Goal: Use online tool/utility: Use online tool/utility

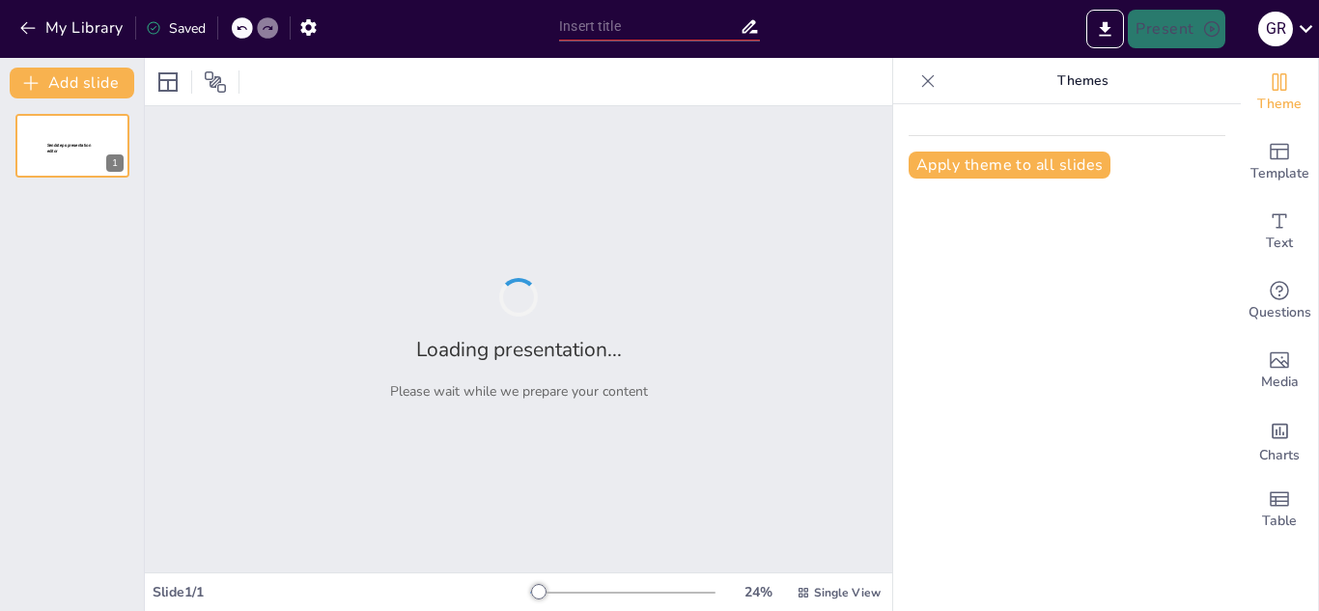
type input "La Urgencia de Purificadores de Agua: Salud y Sostenibilidad en Nuestras Comuni…"
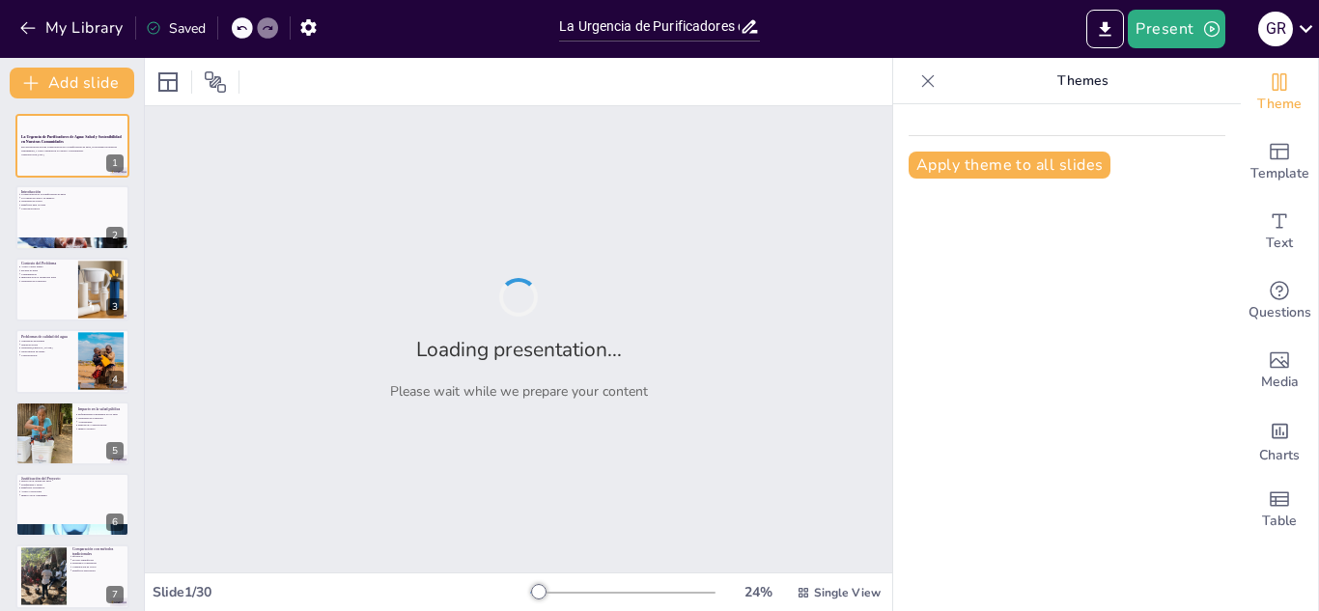
checkbox input "true"
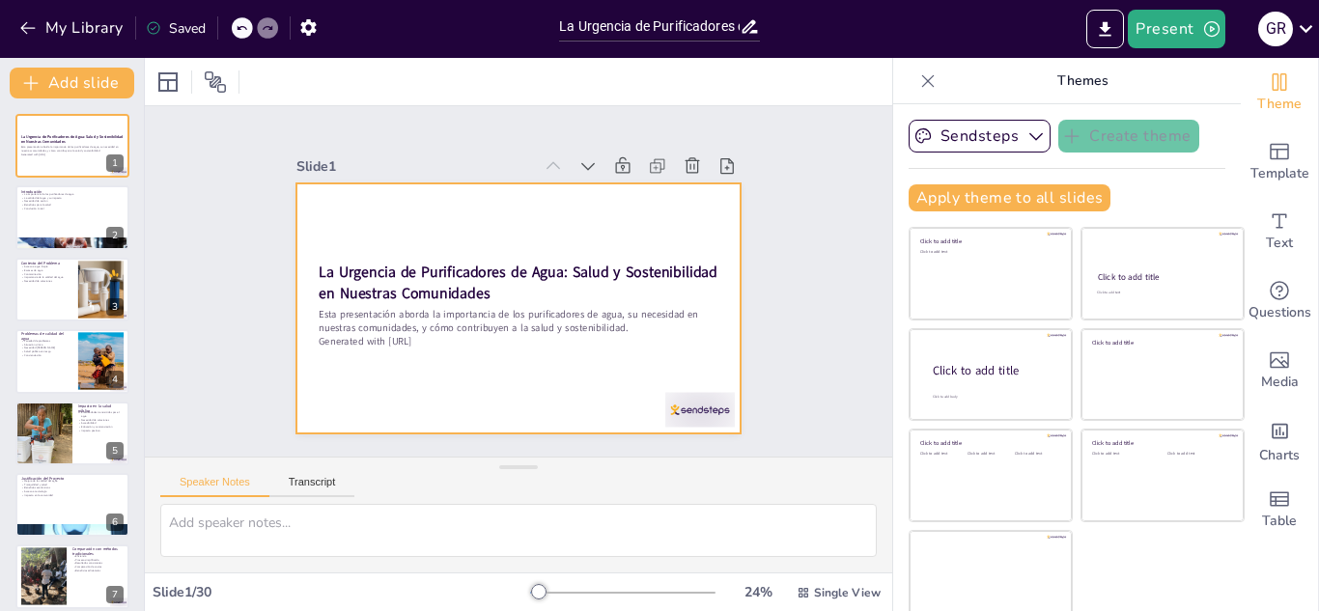
checkbox input "true"
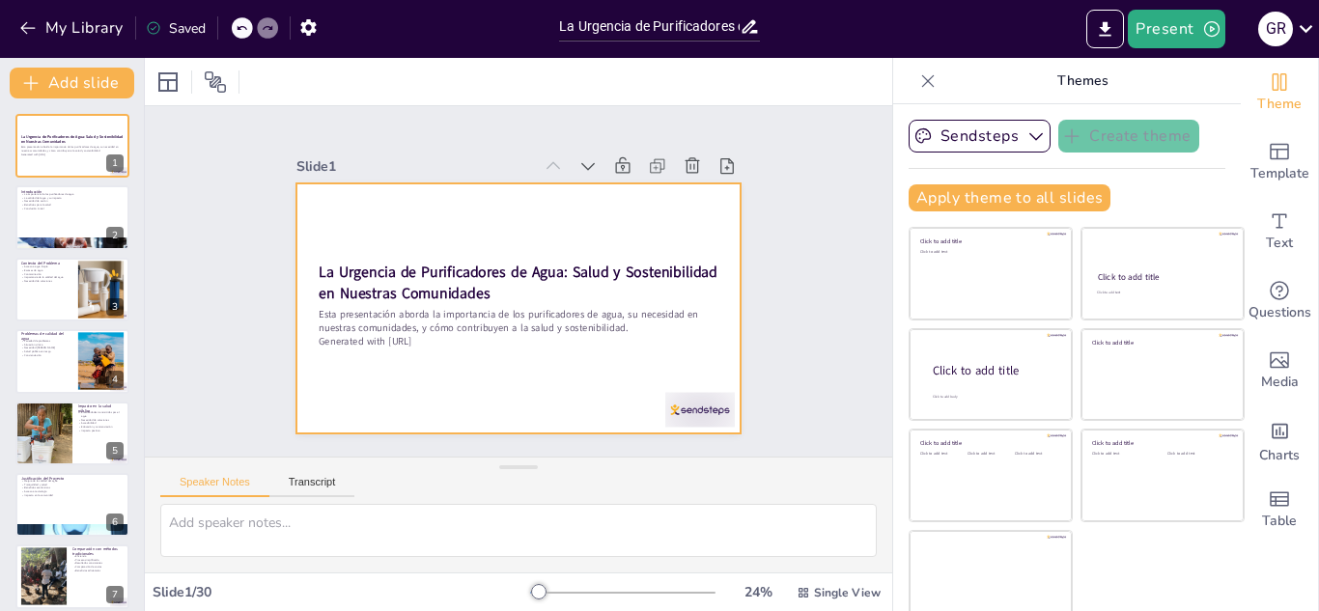
checkbox input "true"
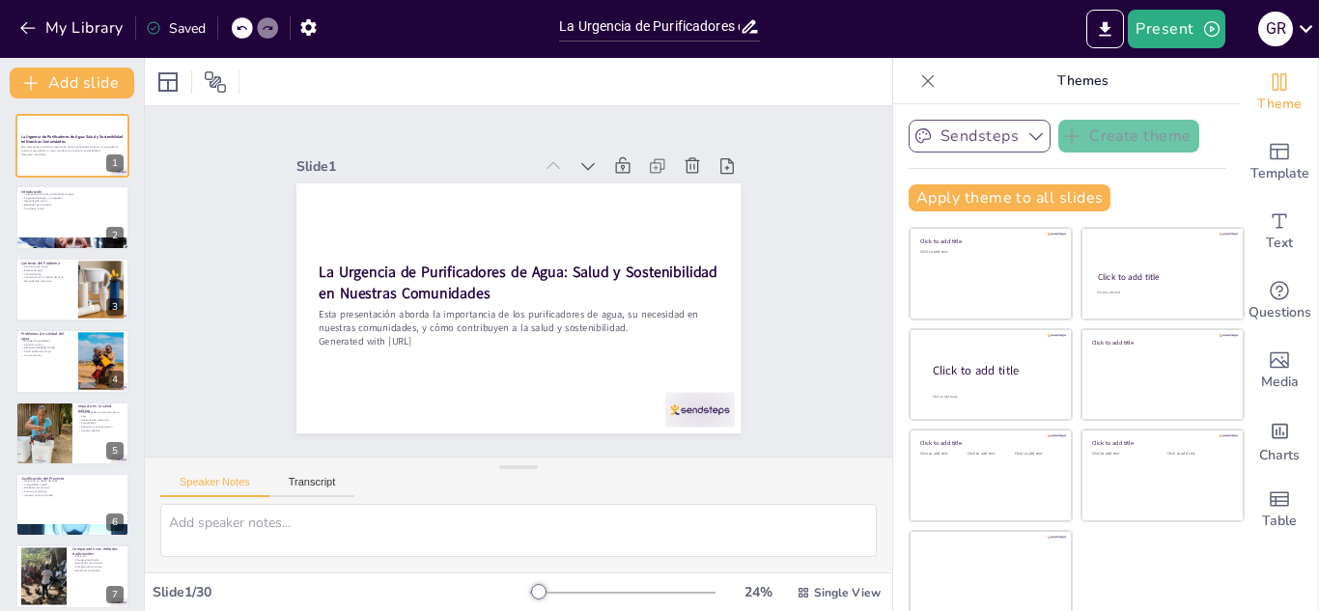
checkbox input "true"
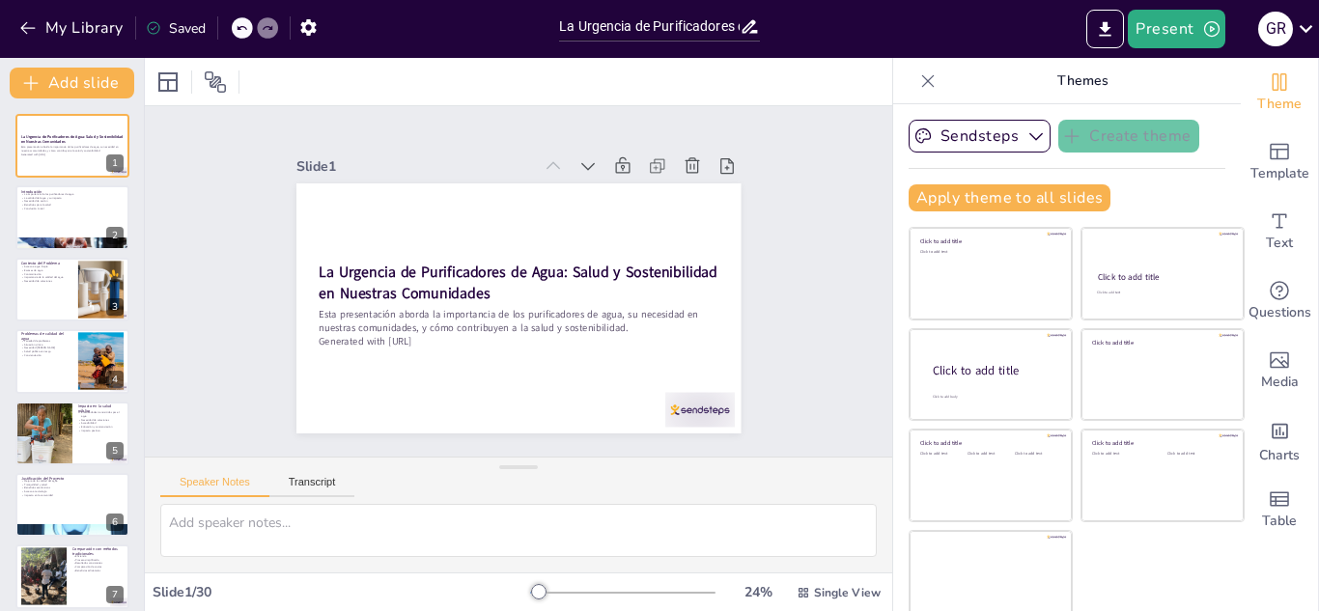
checkbox input "true"
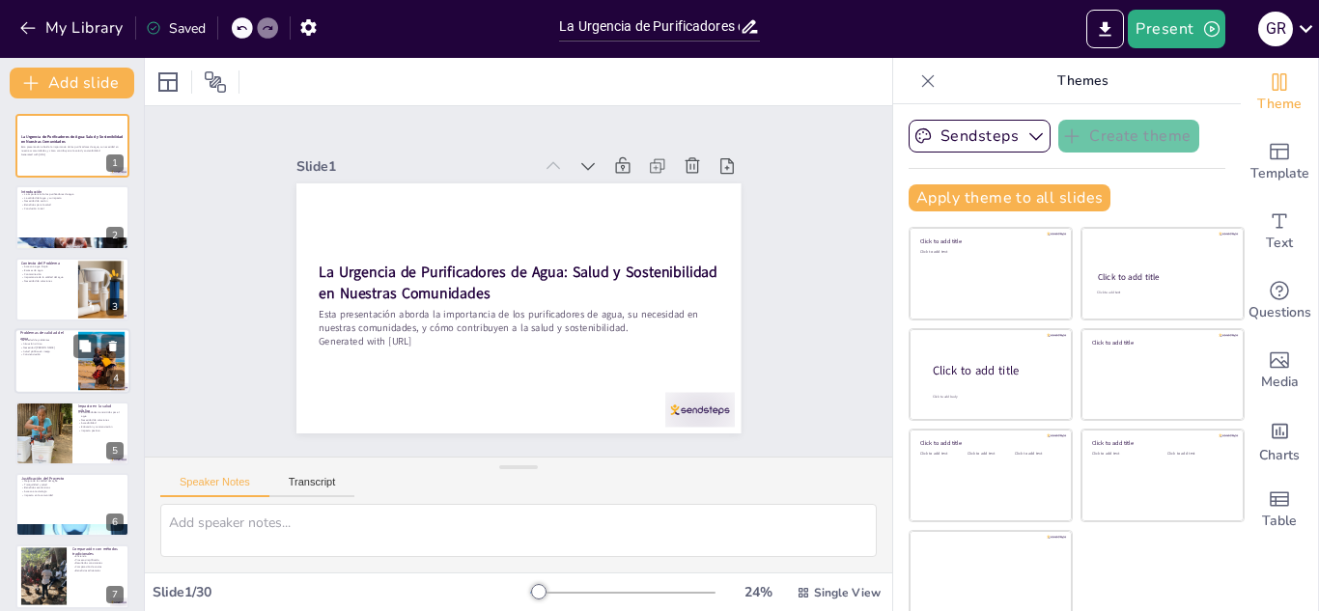
checkbox input "true"
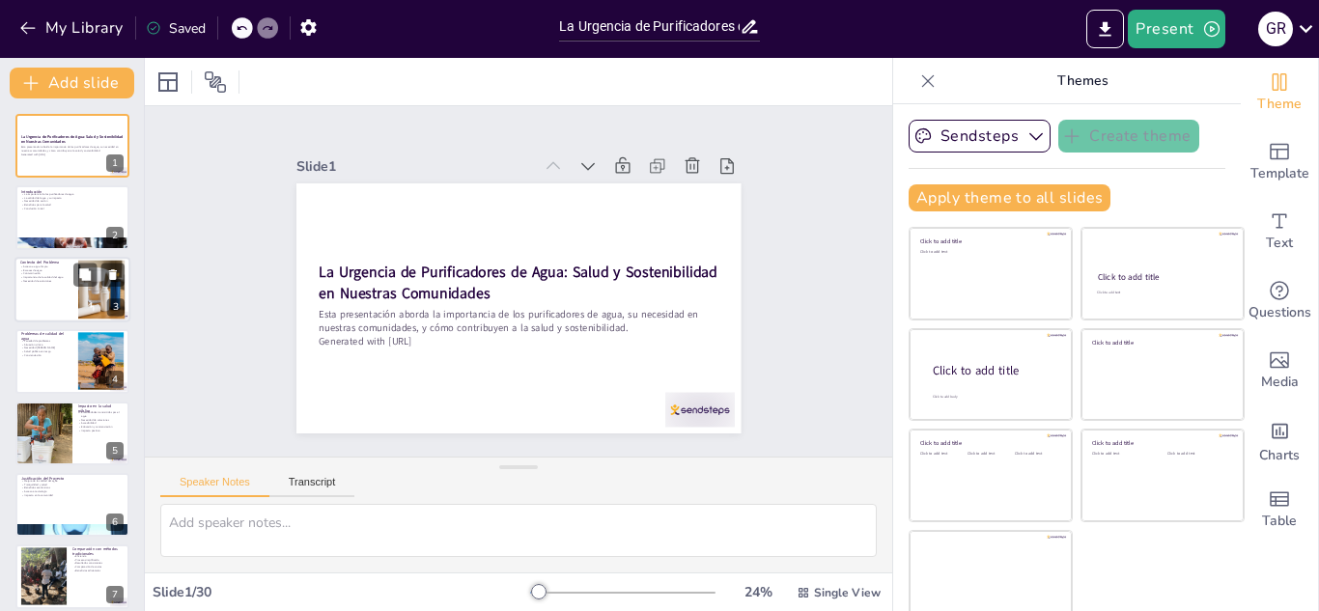
checkbox input "true"
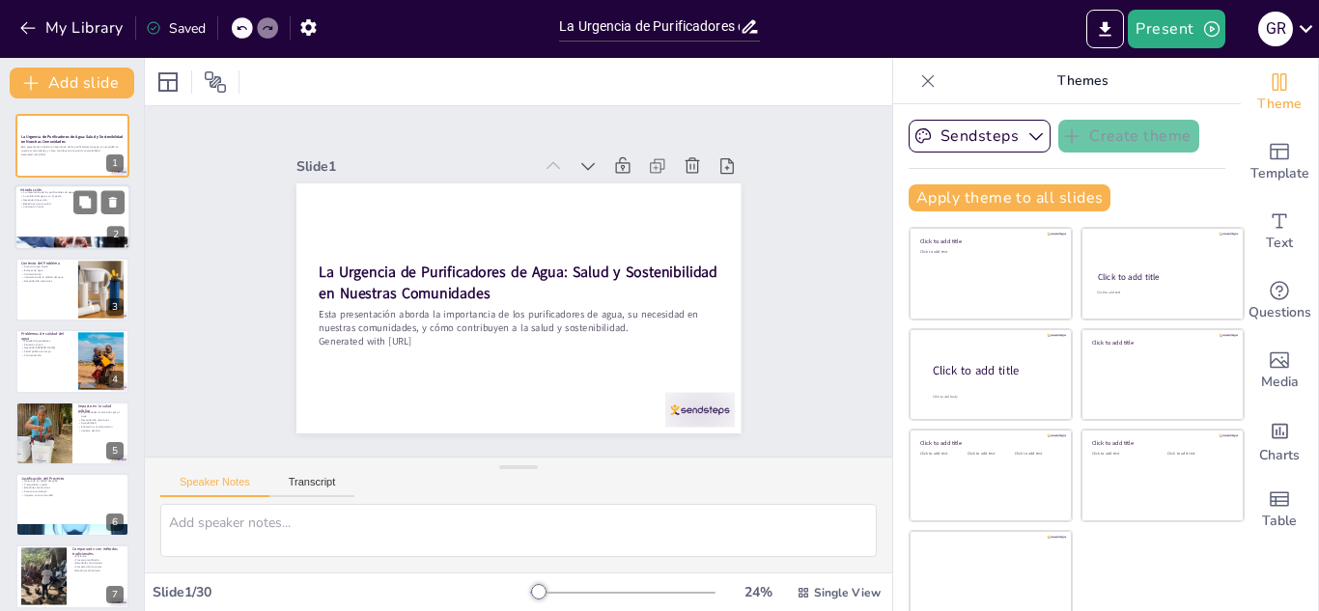
checkbox input "true"
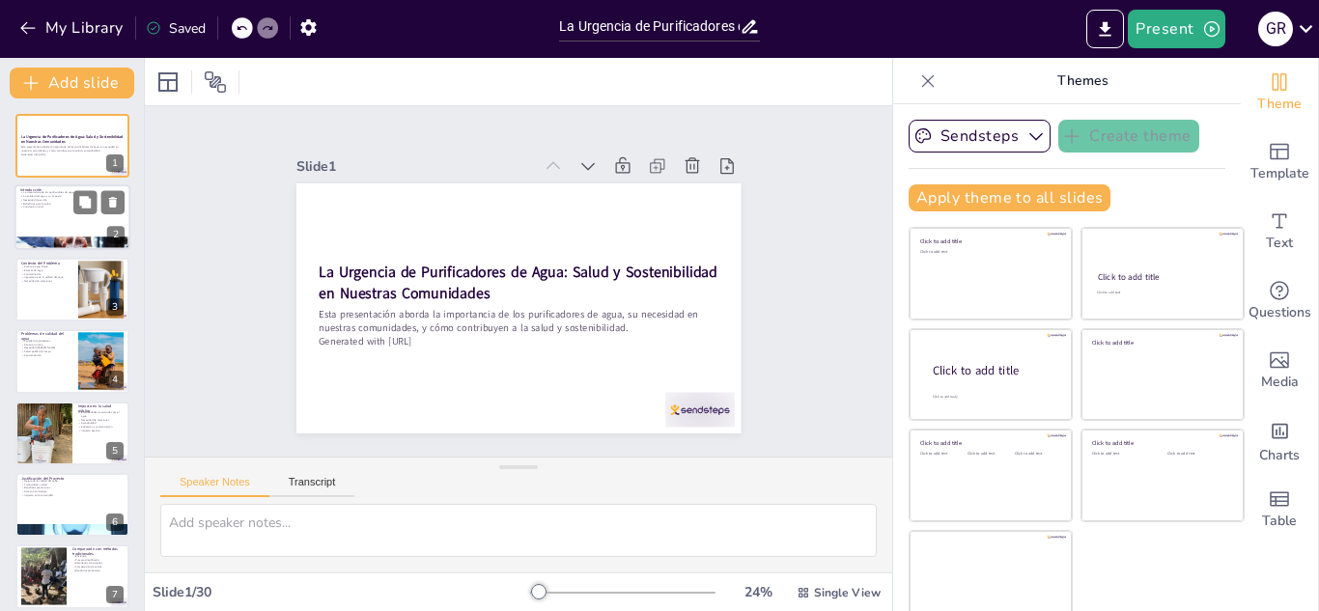
checkbox input "true"
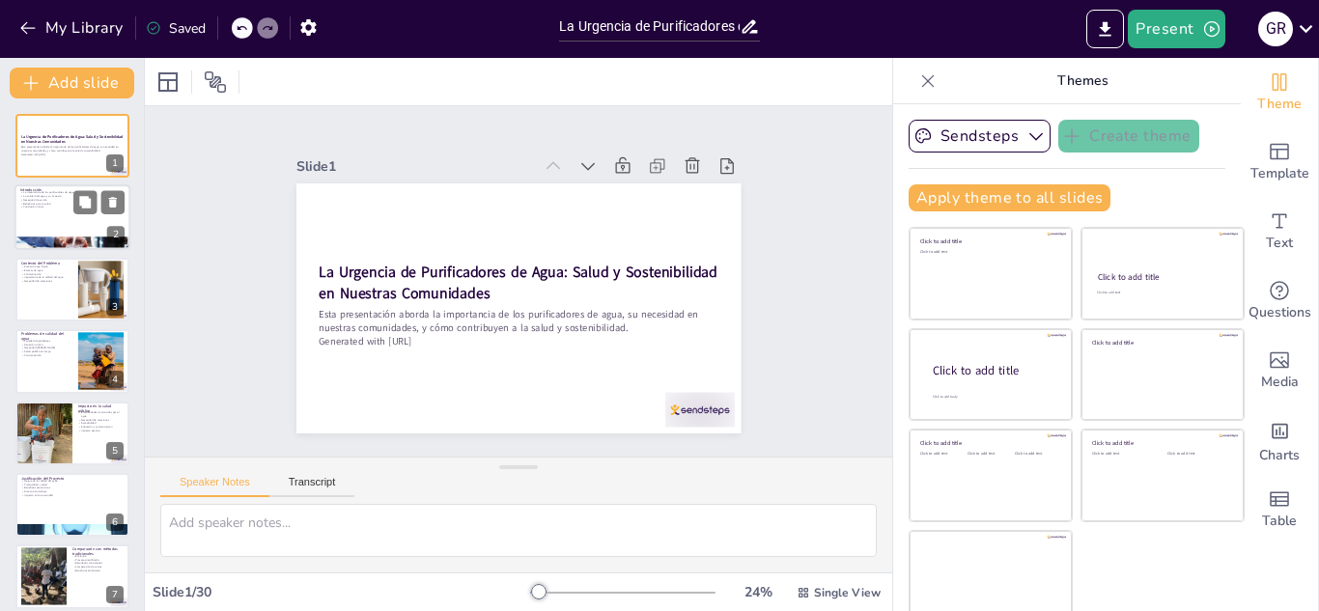
checkbox input "true"
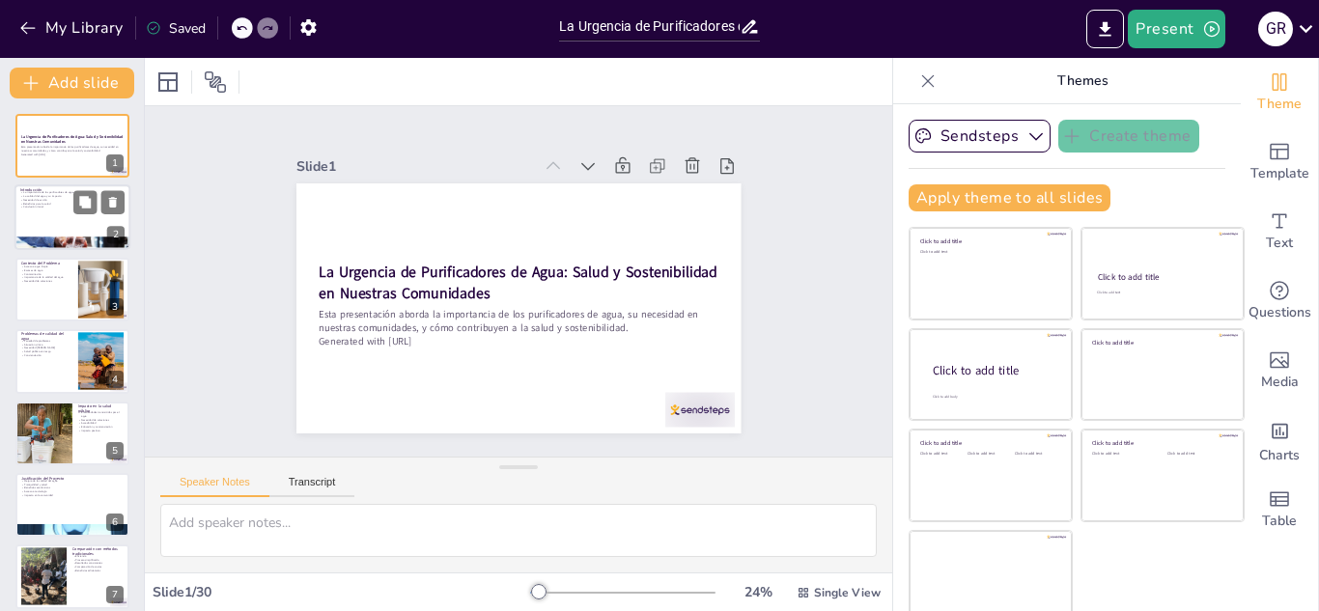
checkbox input "true"
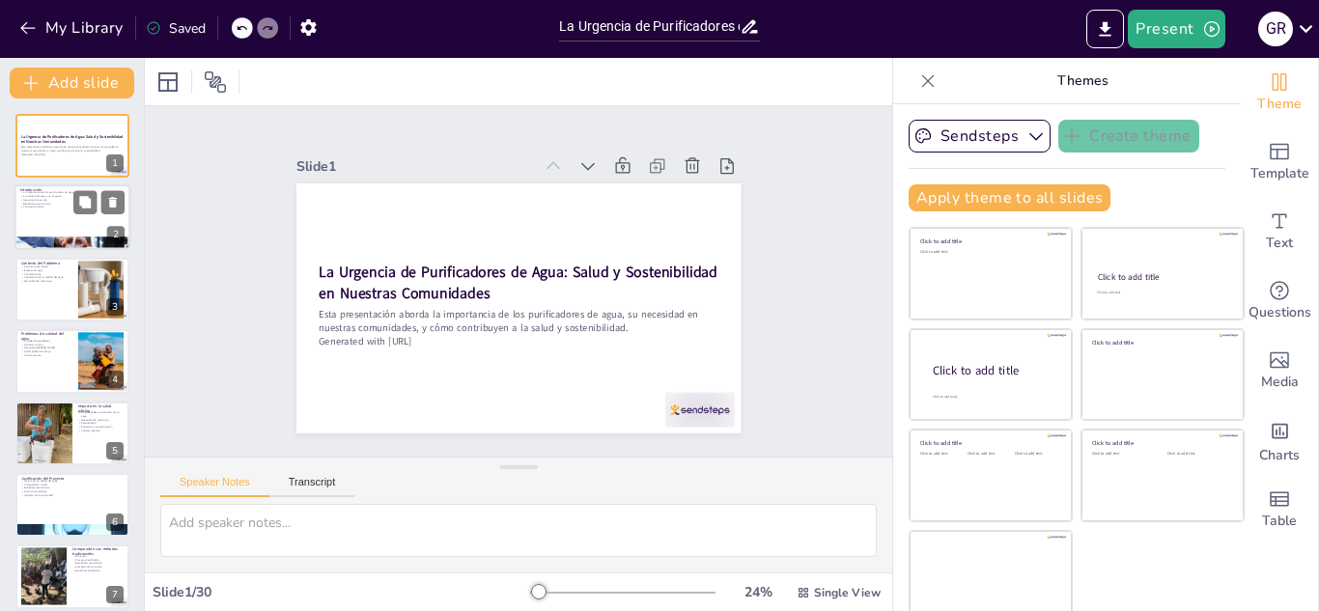
checkbox input "true"
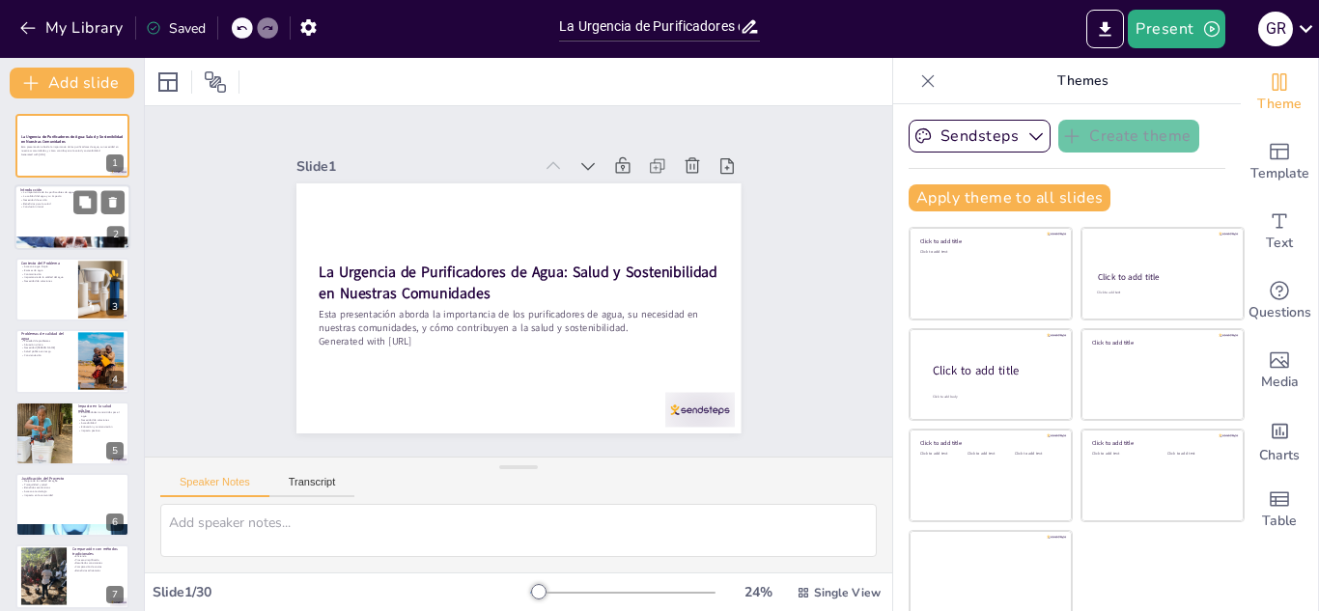
click at [55, 202] on p "Beneficios para la salud" at bounding box center [72, 204] width 104 height 4
type textarea "Los purificadores de agua son esenciales para asegurar el acceso a agua limpia …"
checkbox input "true"
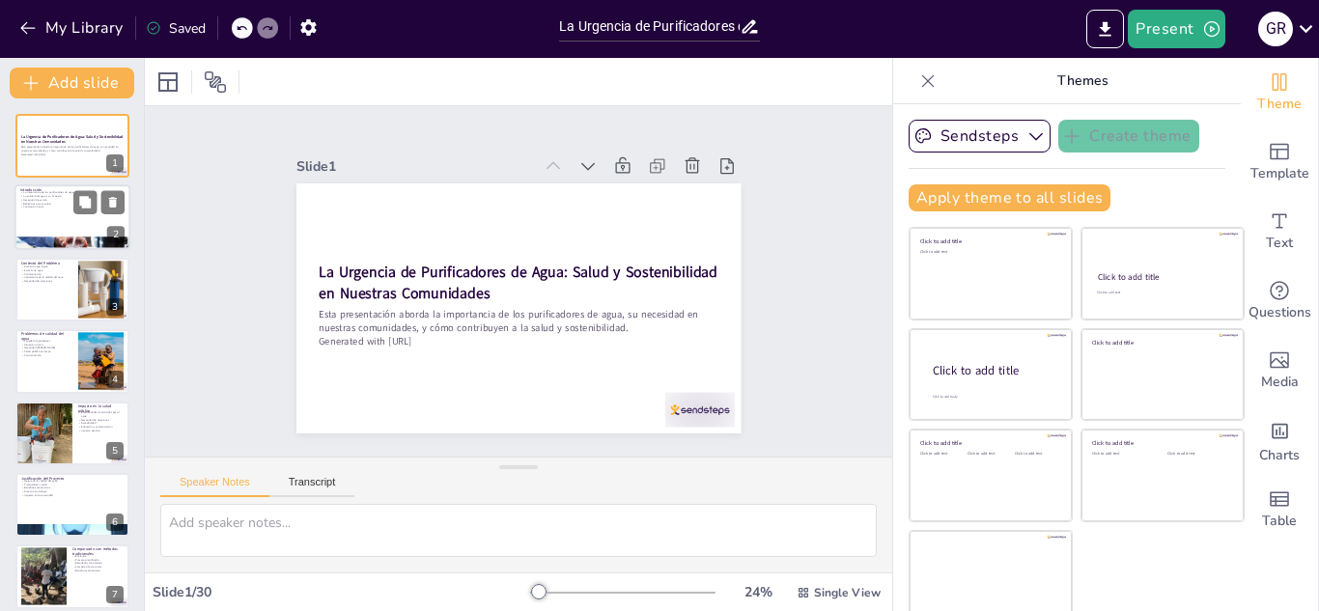
checkbox input "true"
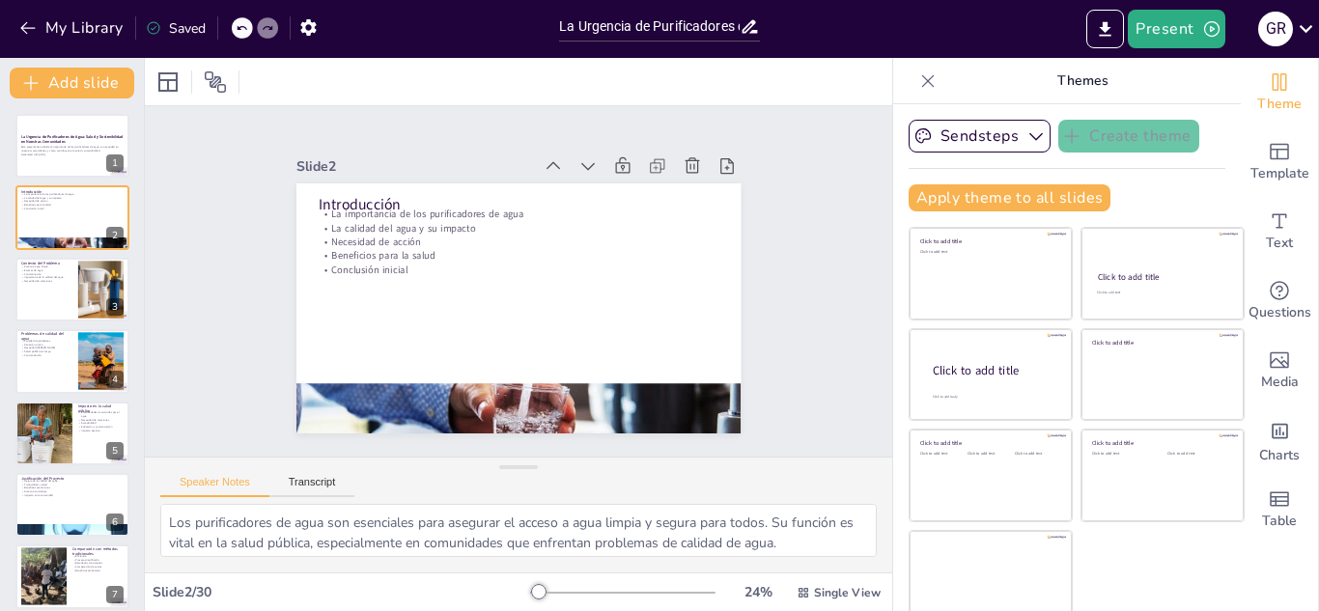
checkbox input "true"
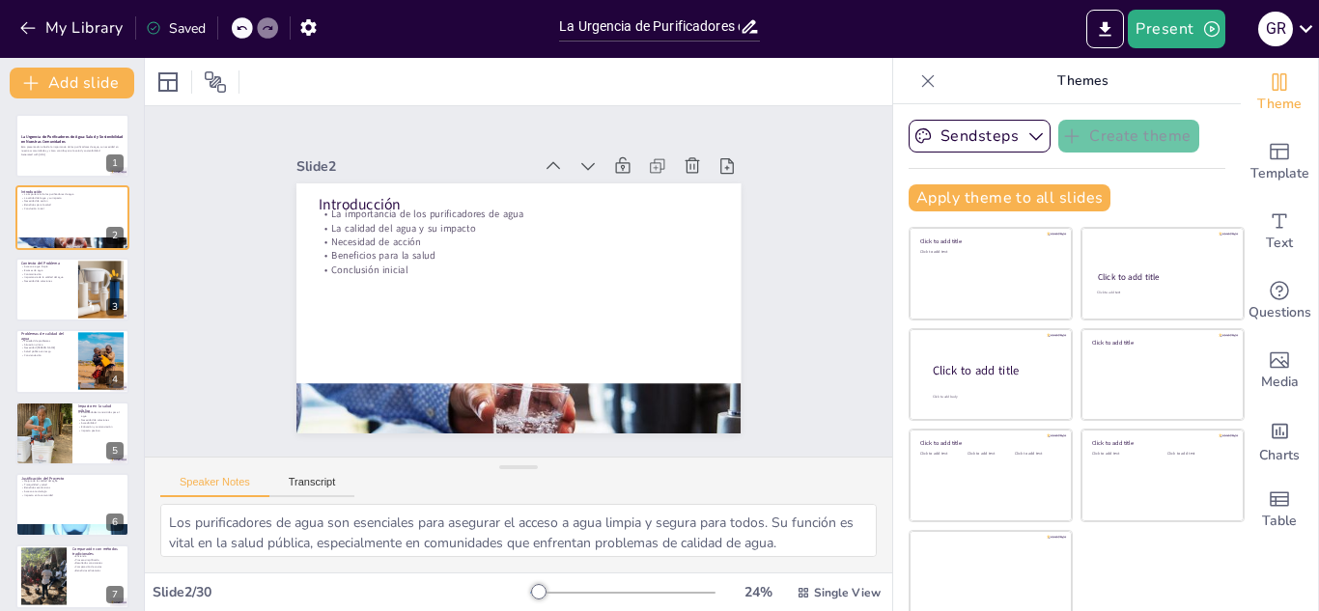
checkbox input "true"
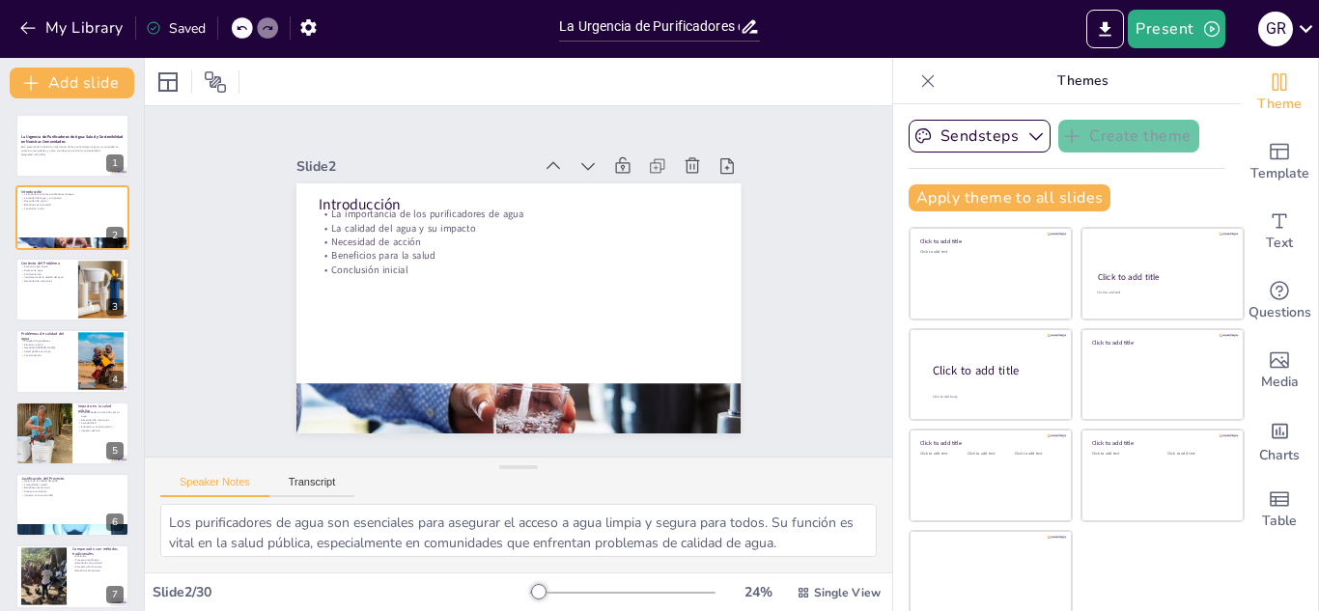
checkbox input "true"
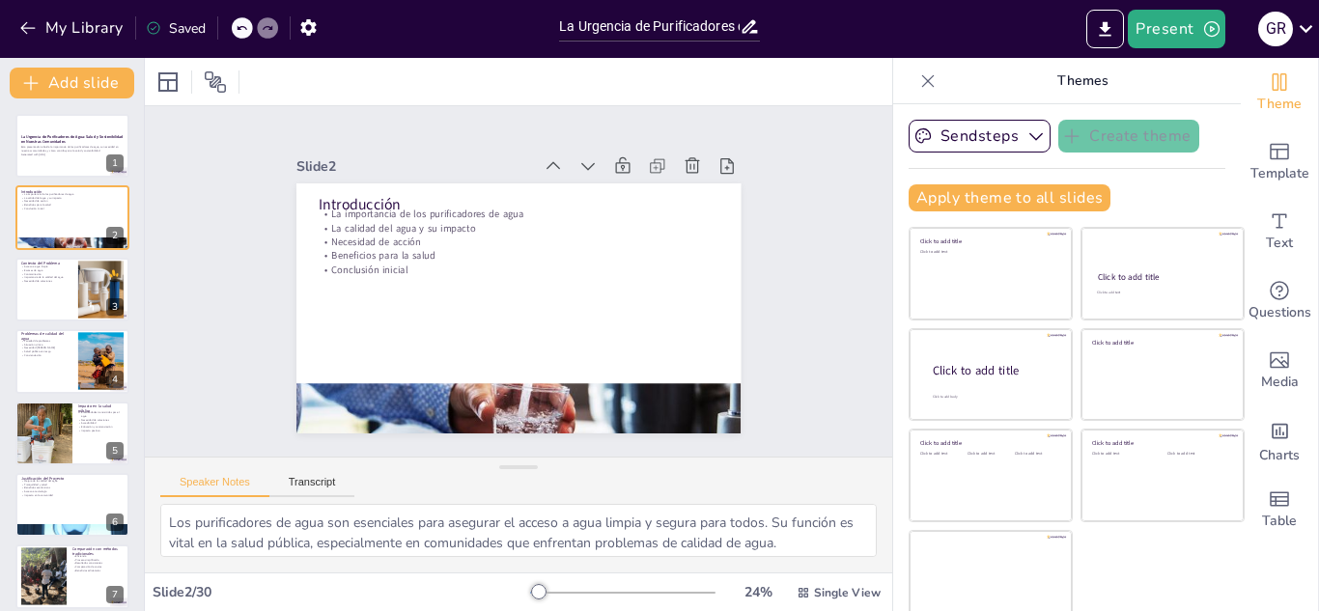
checkbox input "true"
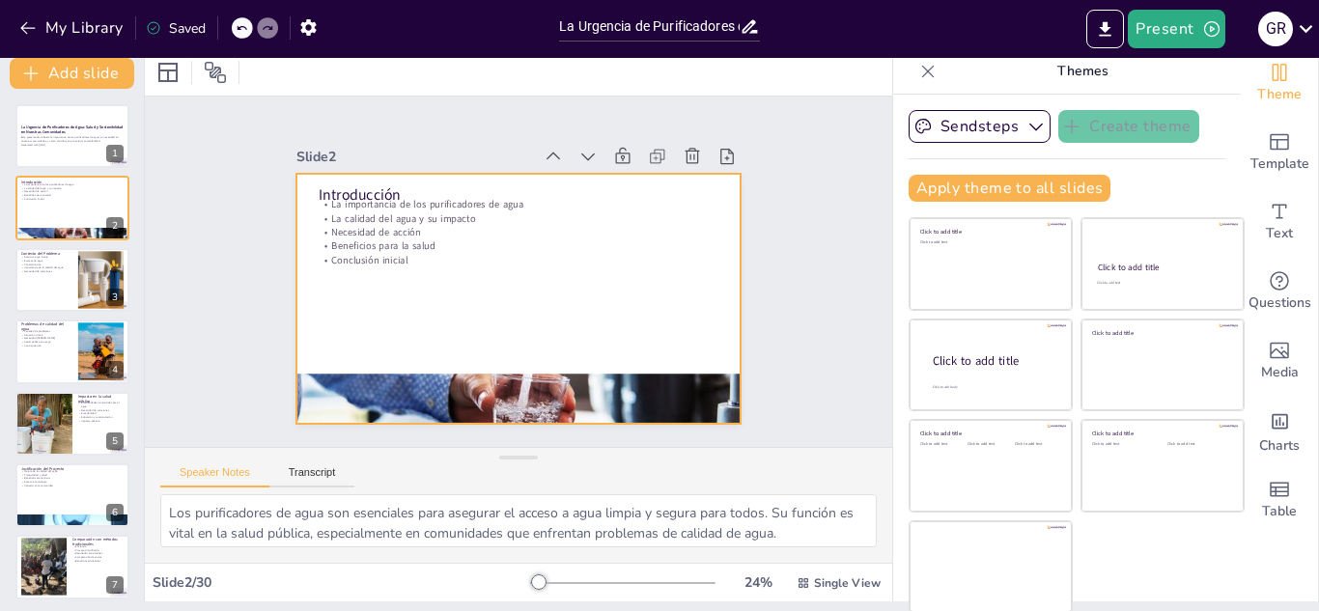
scroll to position [12, 0]
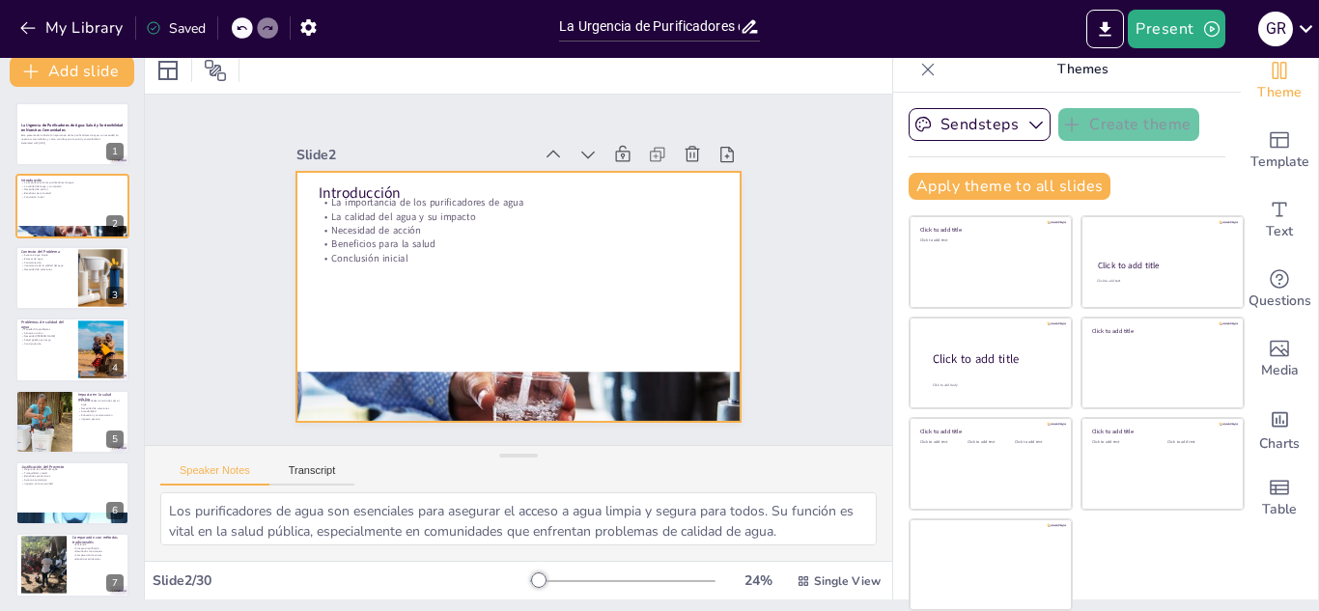
checkbox input "true"
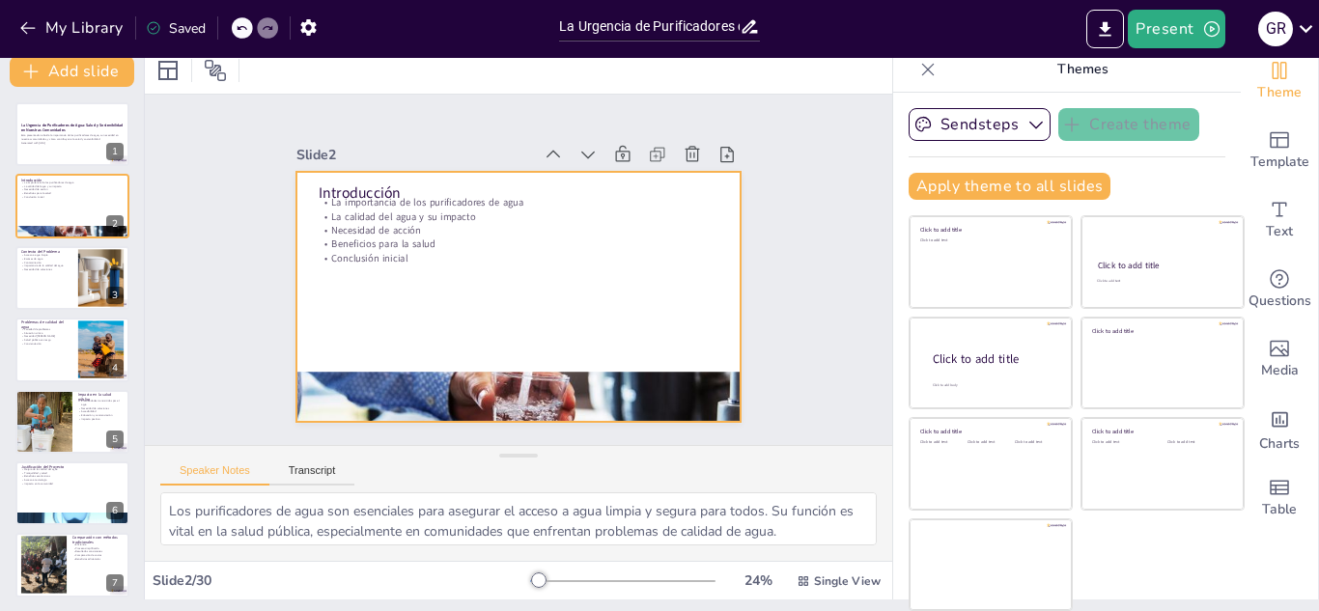
checkbox input "true"
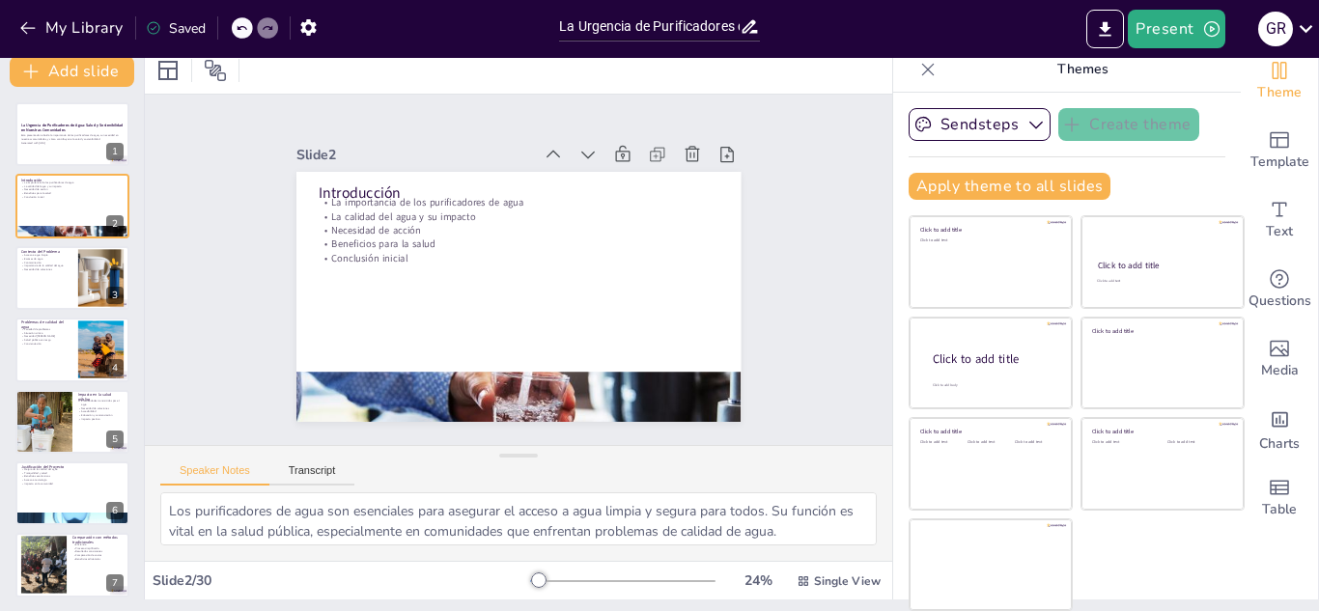
checkbox input "true"
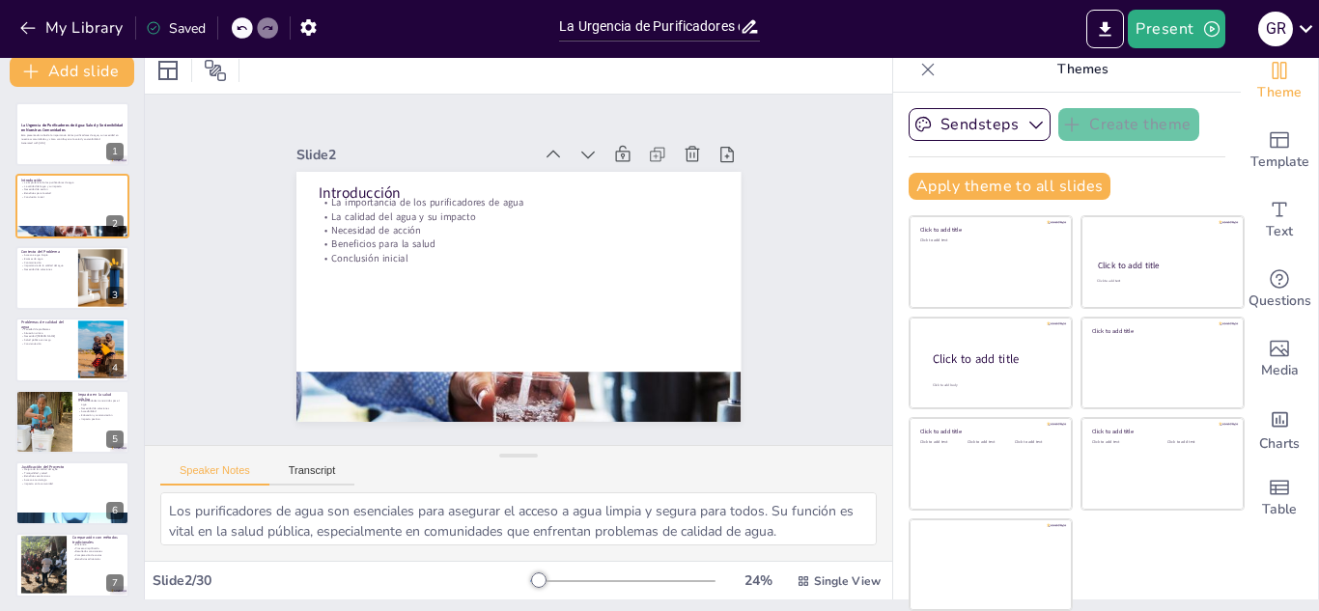
checkbox input "true"
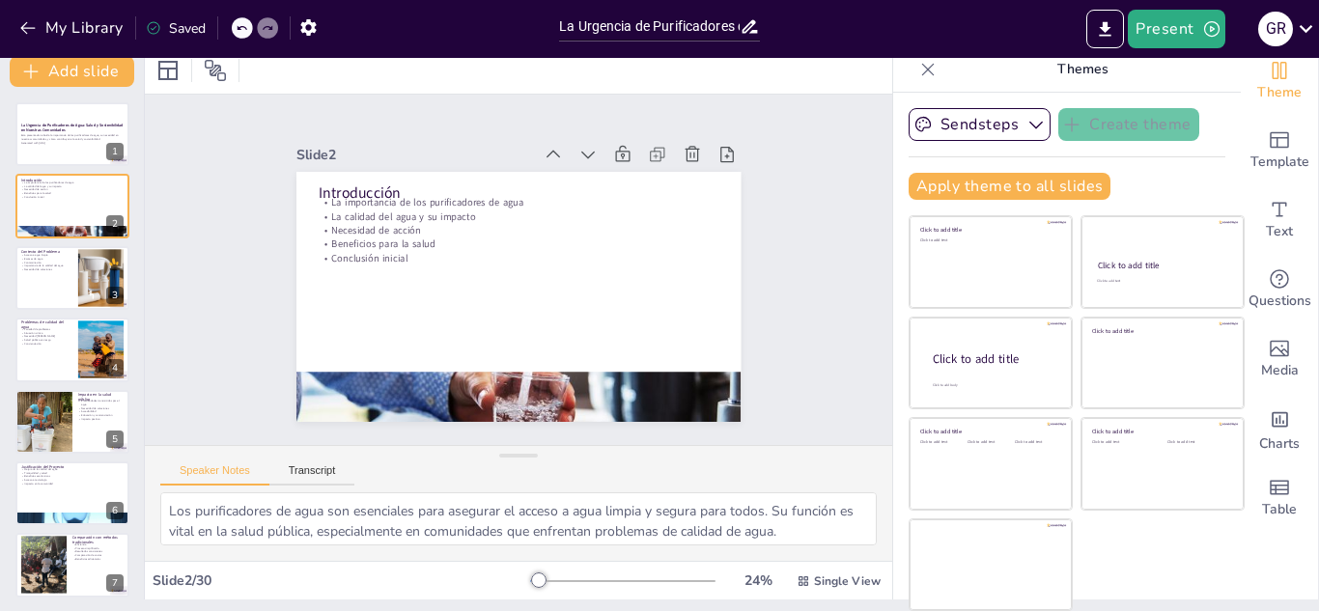
checkbox input "true"
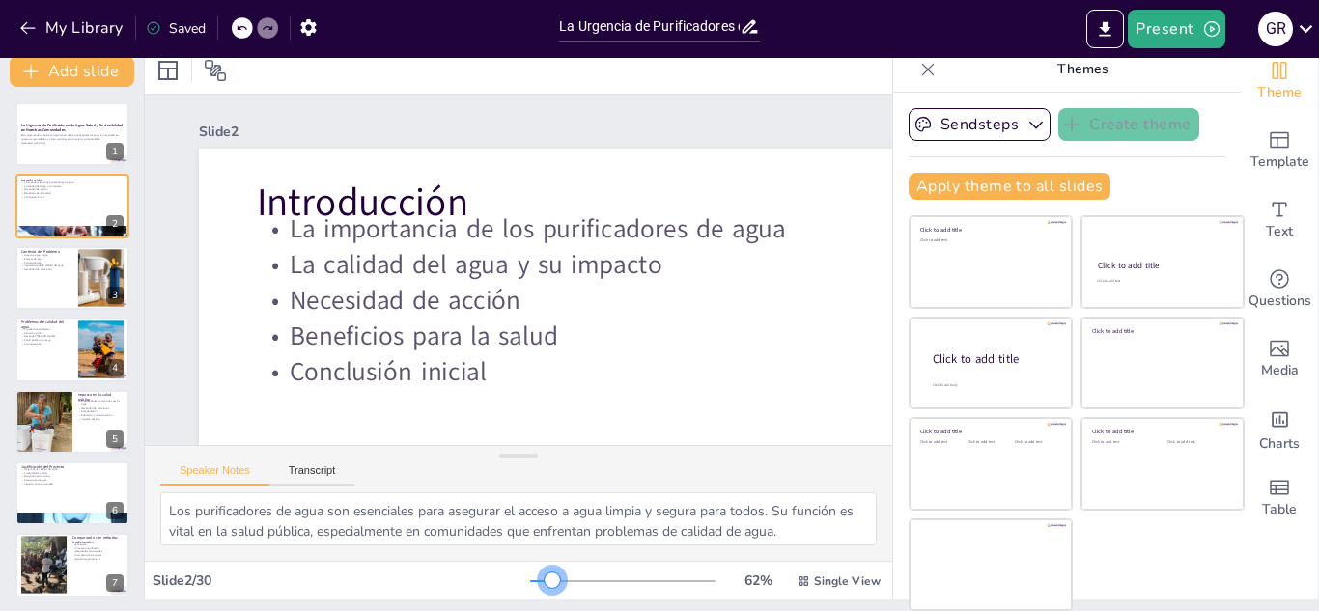
checkbox input "true"
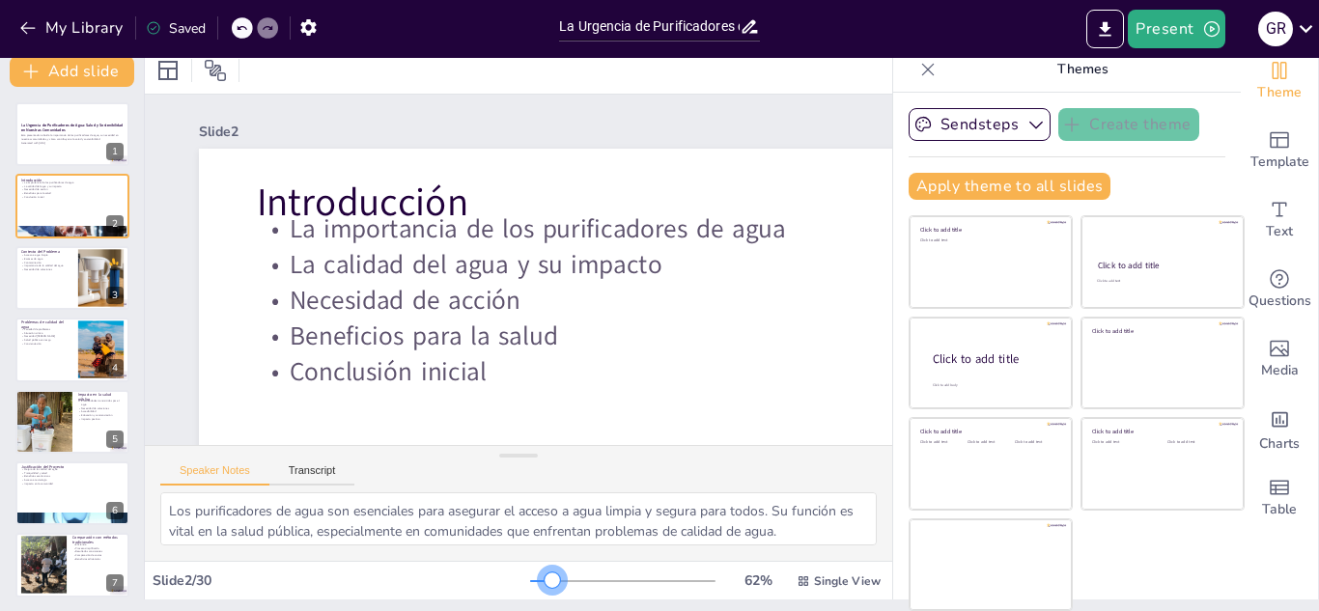
checkbox input "true"
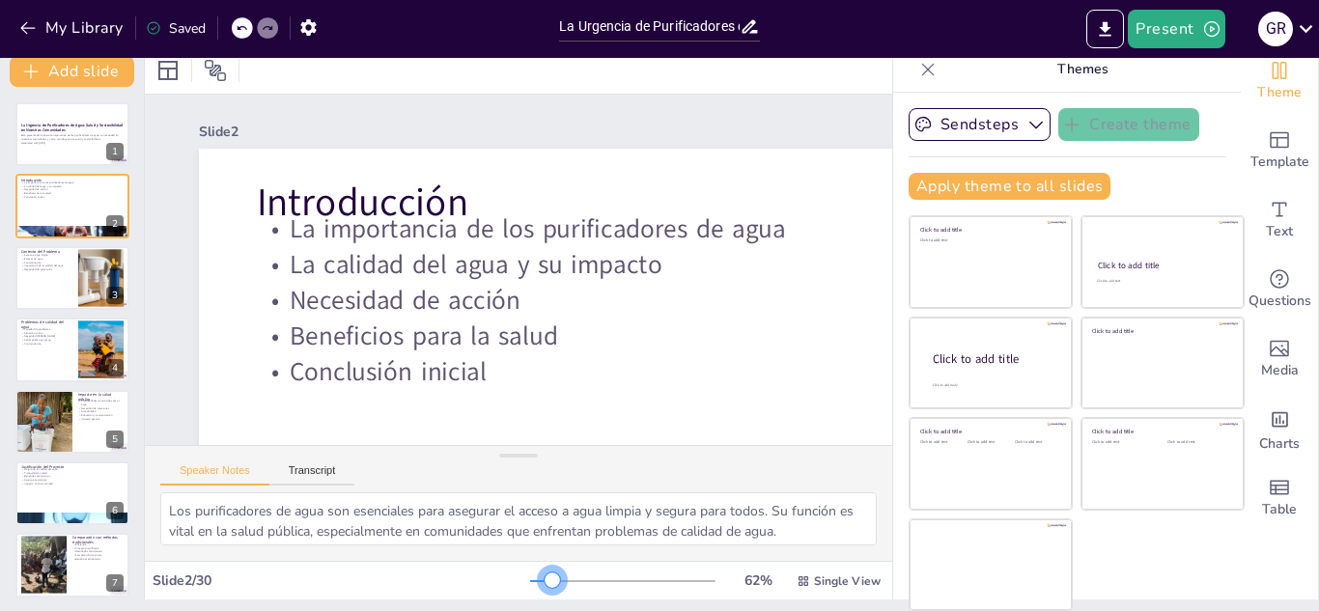
checkbox input "true"
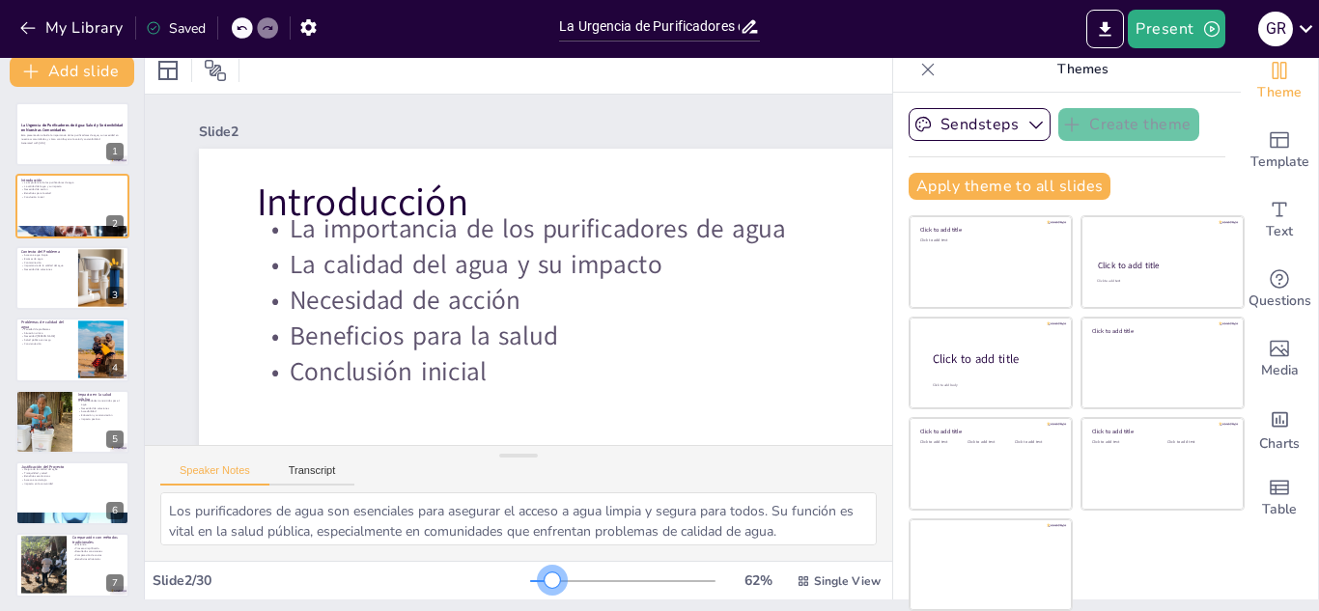
checkbox input "true"
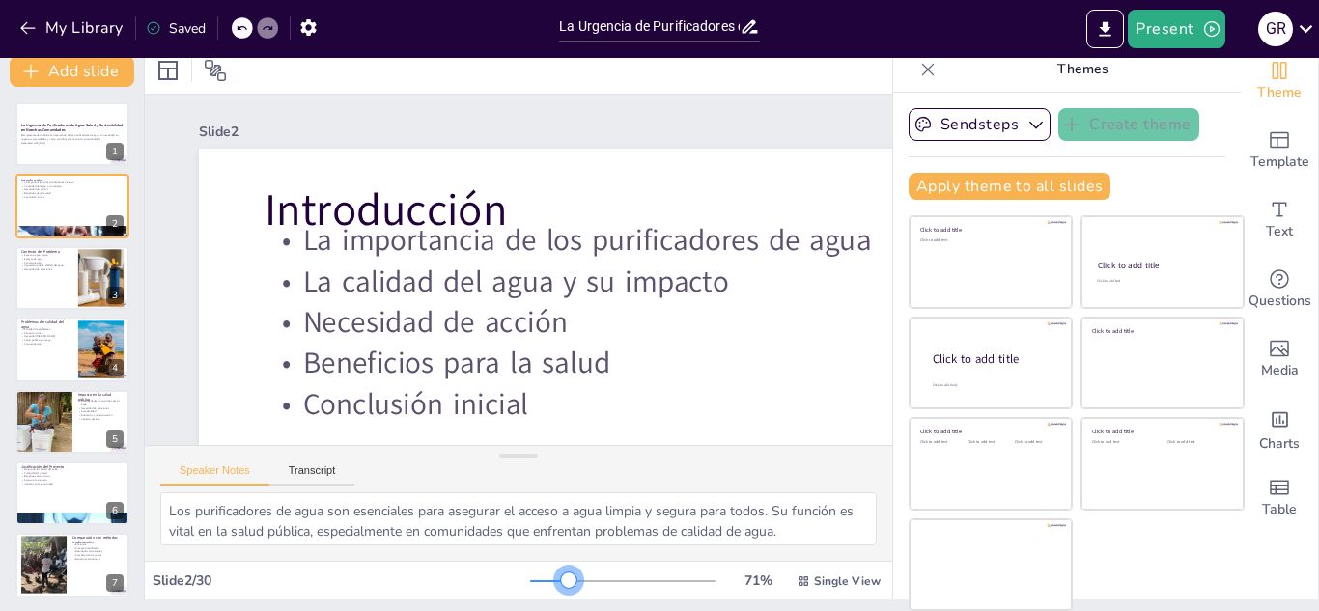
checkbox input "true"
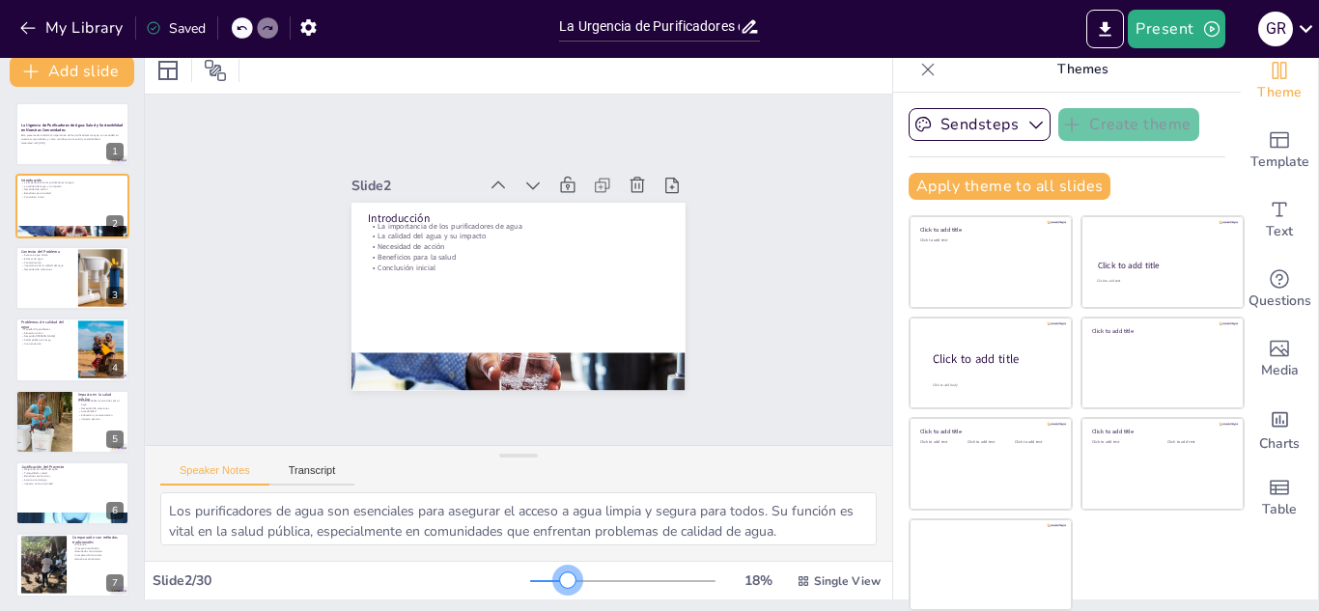
checkbox input "true"
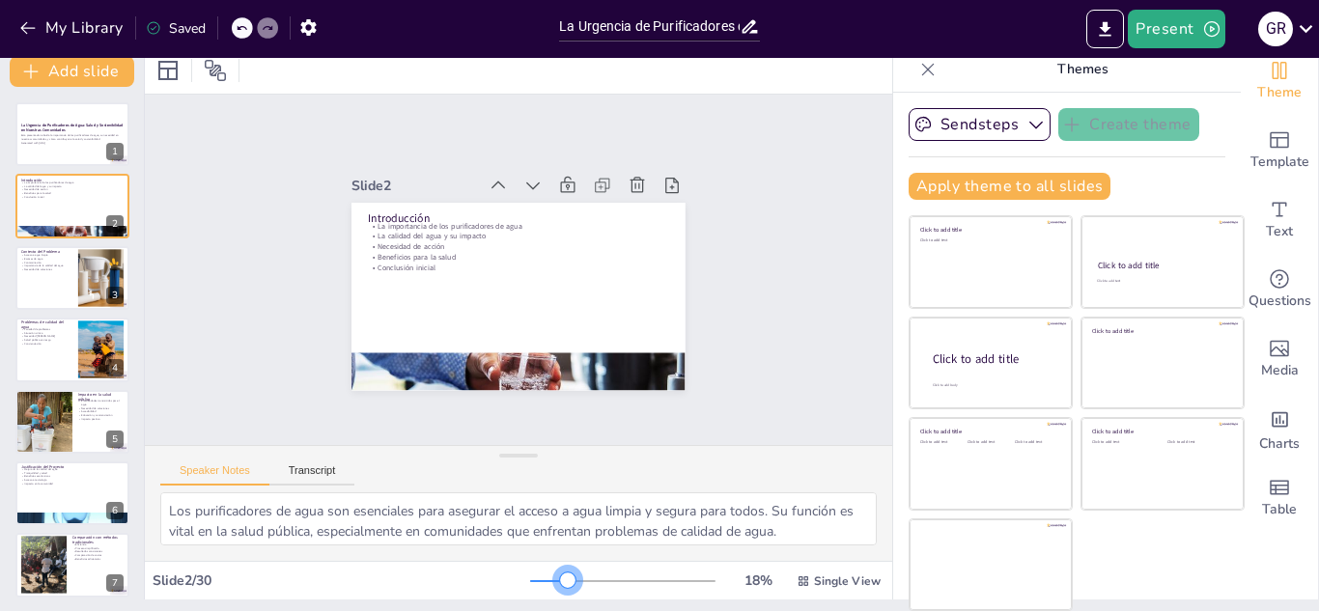
checkbox input "true"
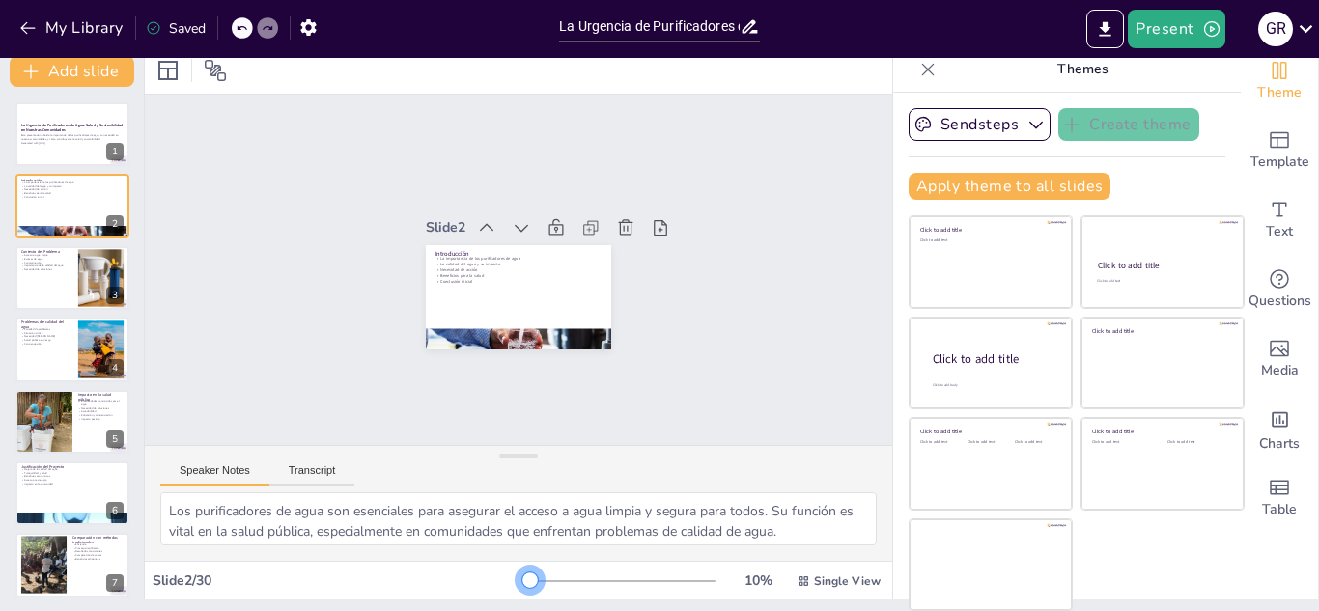
drag, startPoint x: 515, startPoint y: 586, endPoint x: 202, endPoint y: 469, distance: 334.7
click at [387, 563] on div "Slide 2 / 30 10 % Single View" at bounding box center [518, 580] width 747 height 39
checkbox input "true"
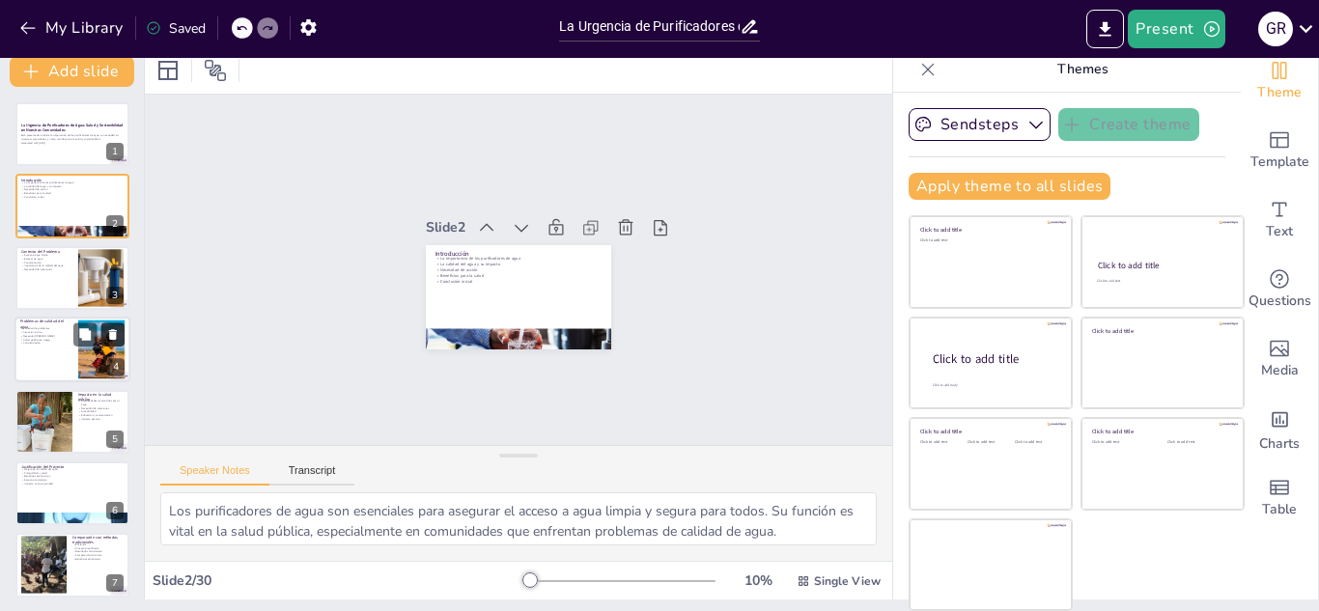
checkbox input "true"
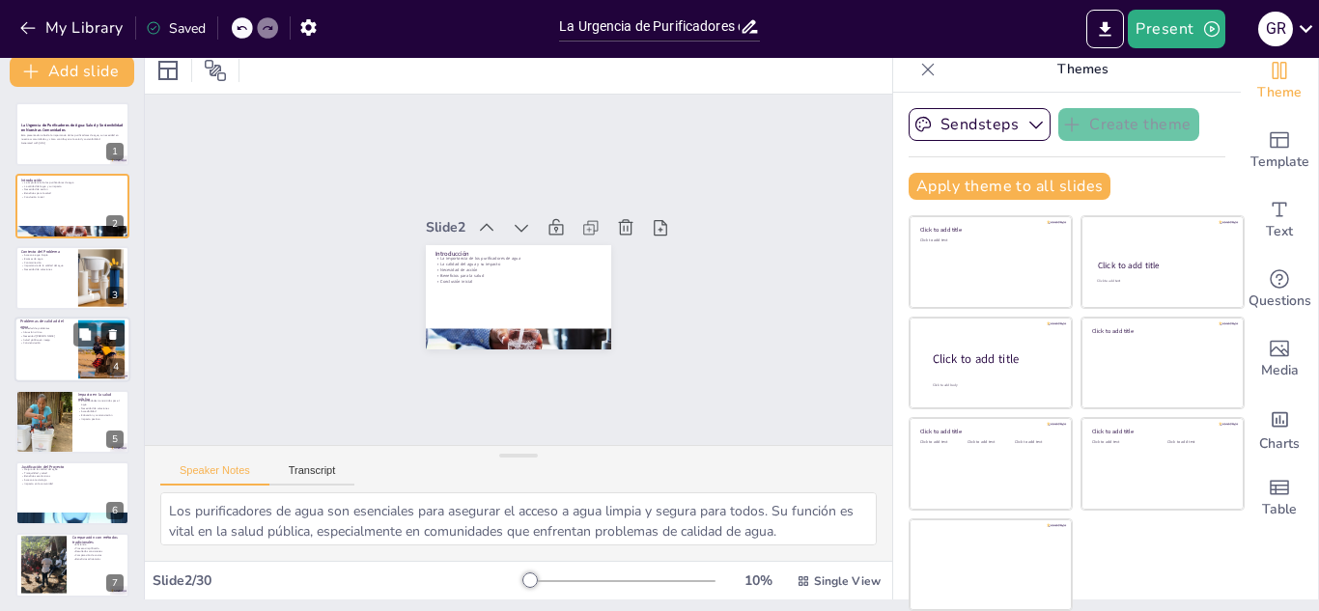
checkbox input "true"
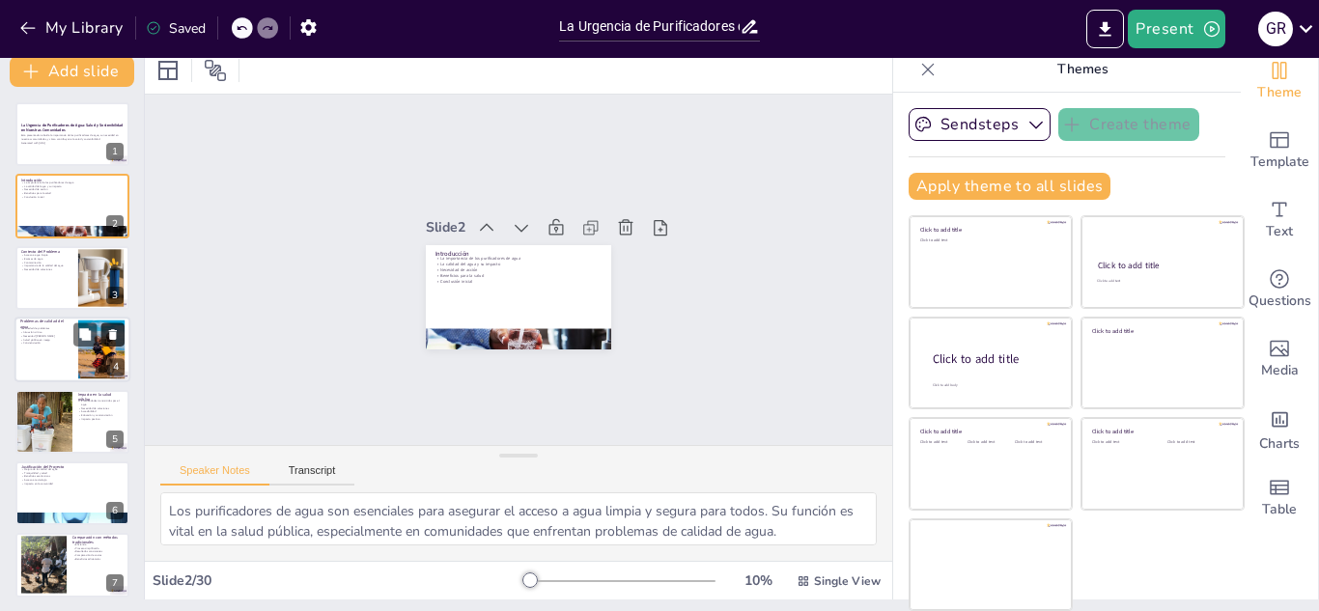
checkbox input "true"
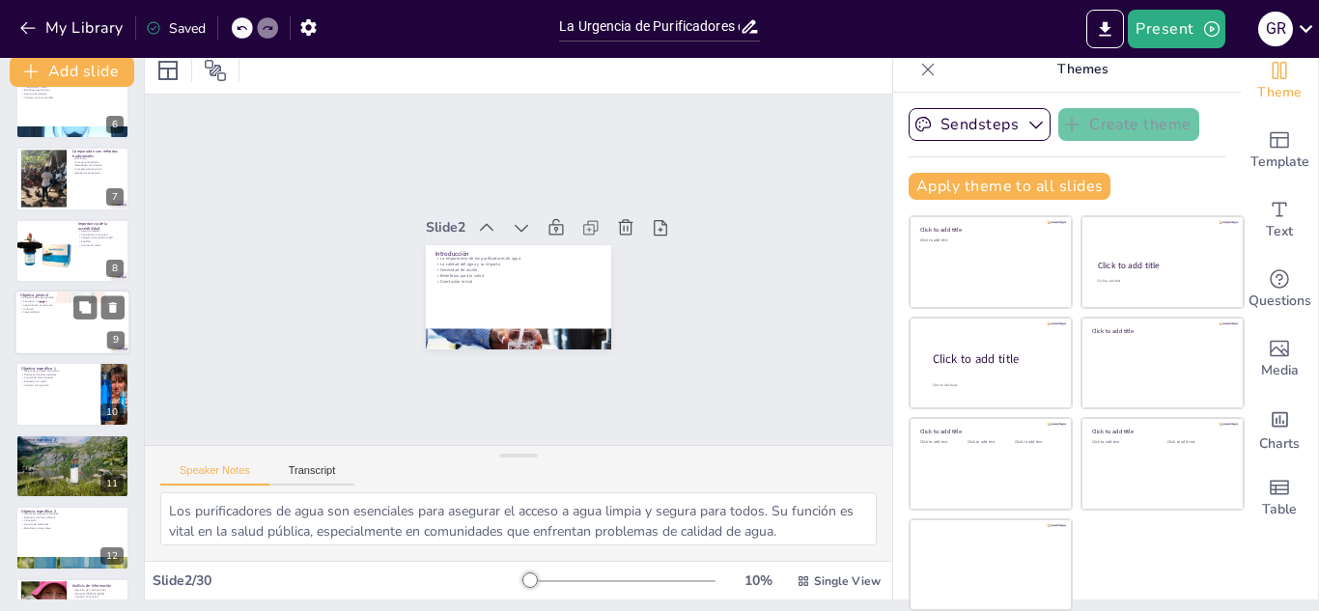
checkbox input "true"
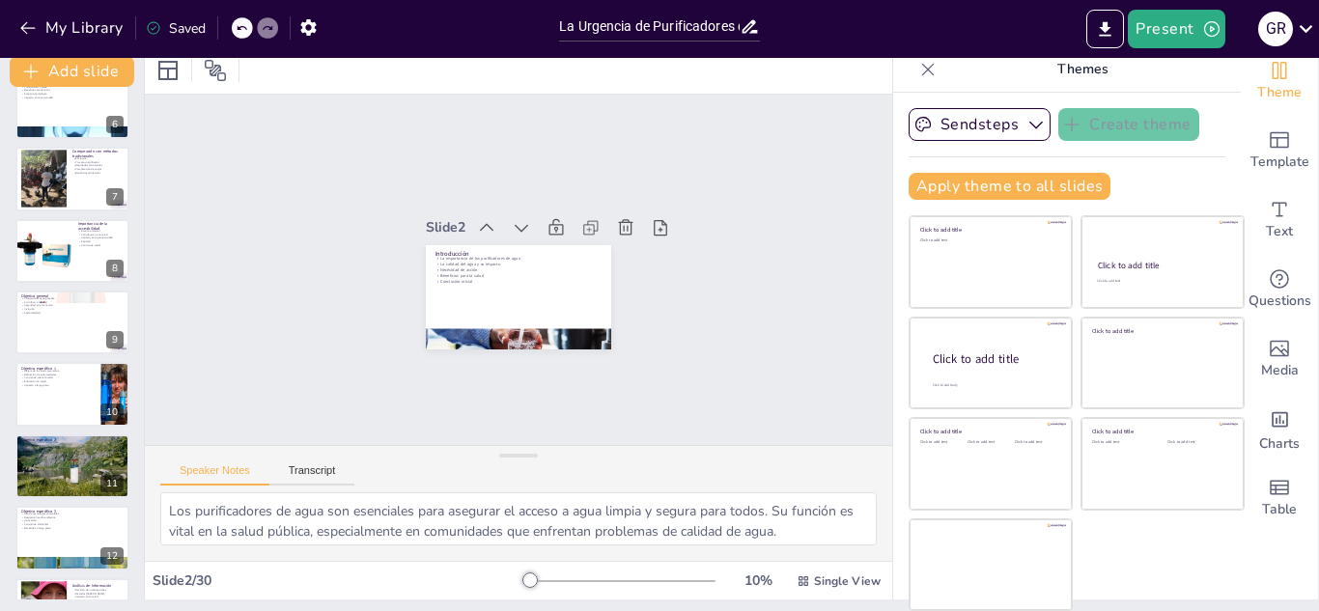
checkbox input "true"
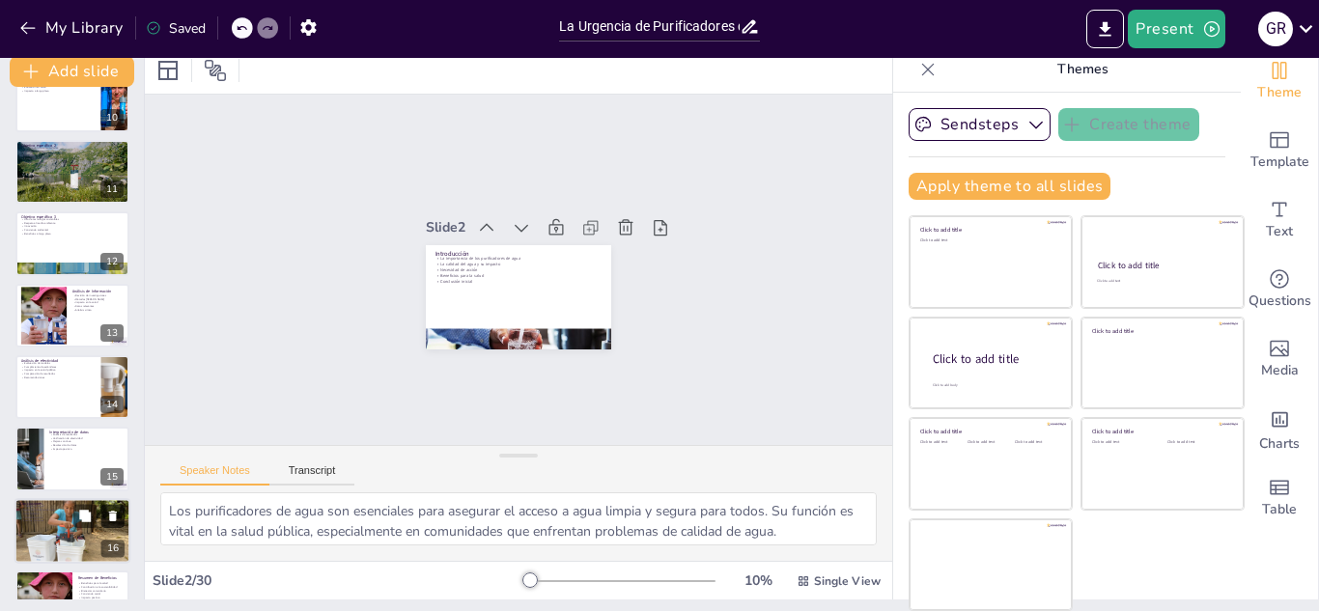
checkbox input "true"
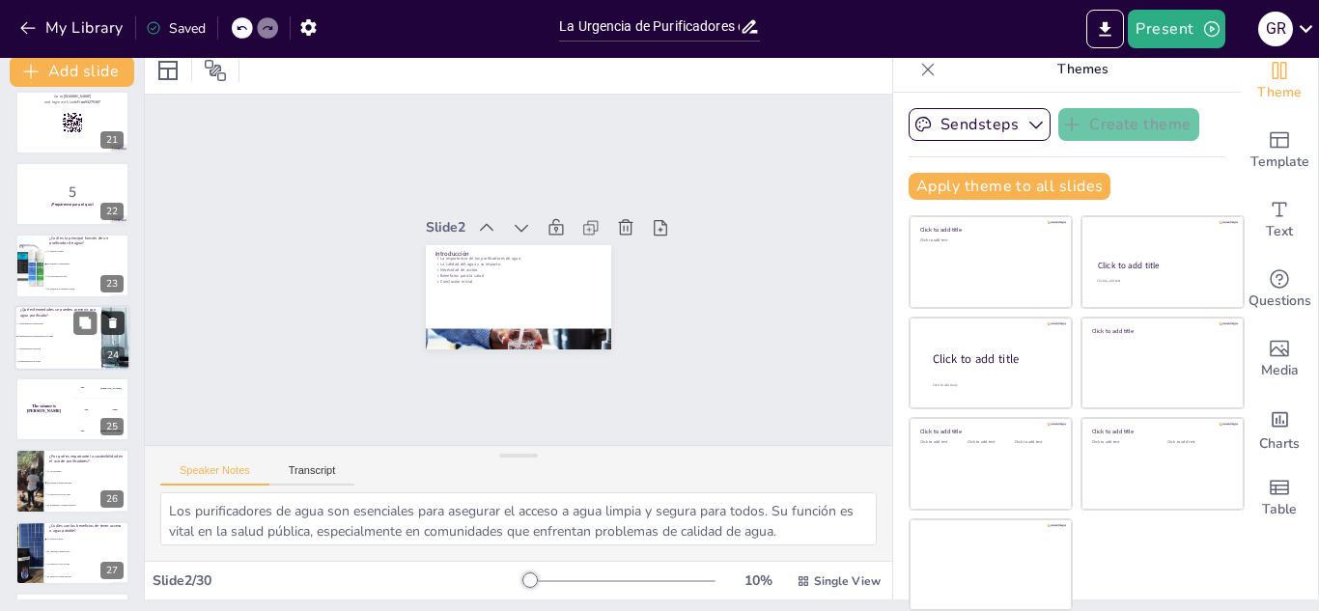
checkbox input "true"
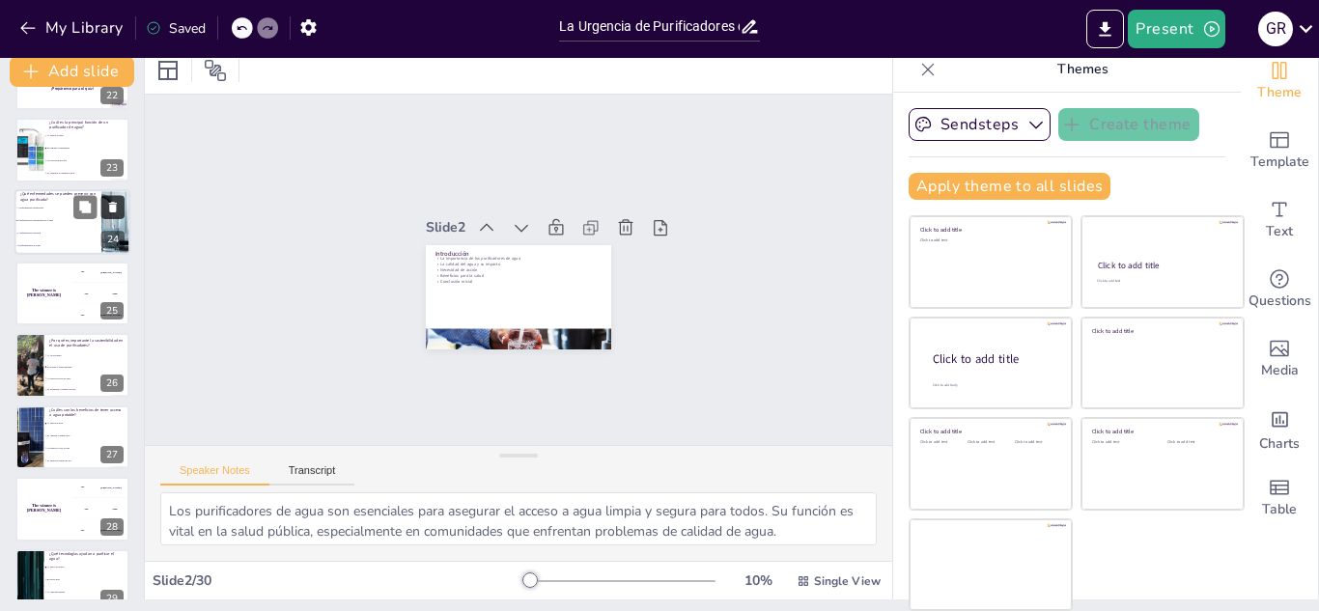
checkbox input "true"
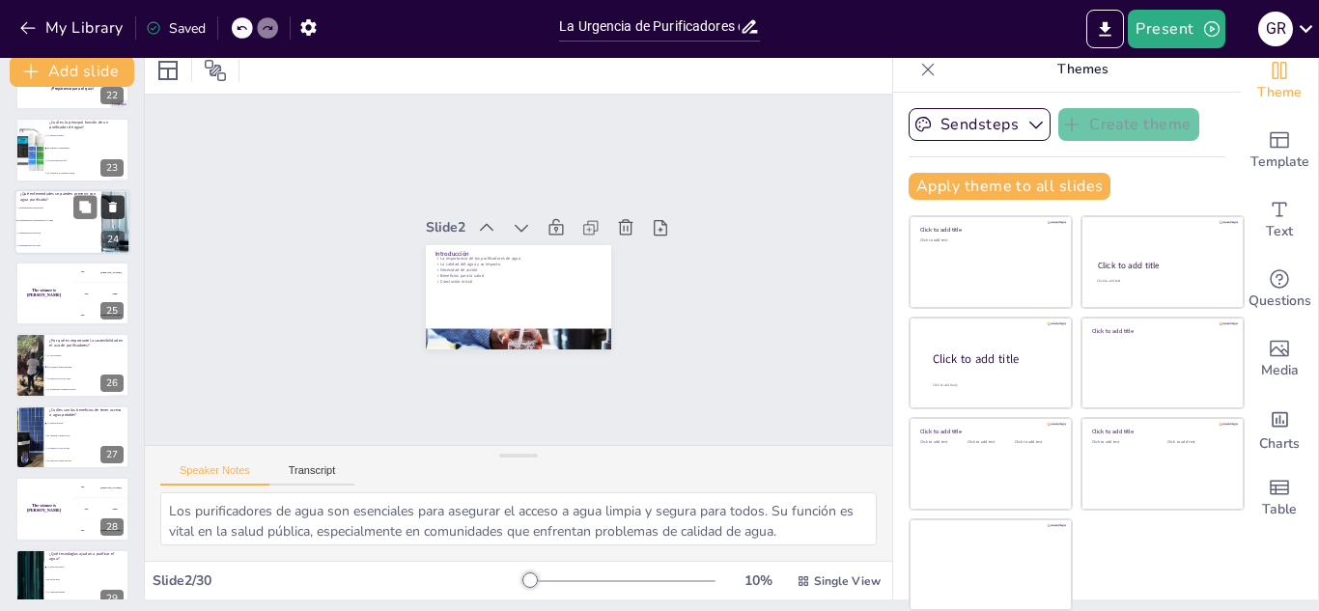
scroll to position [1664, 0]
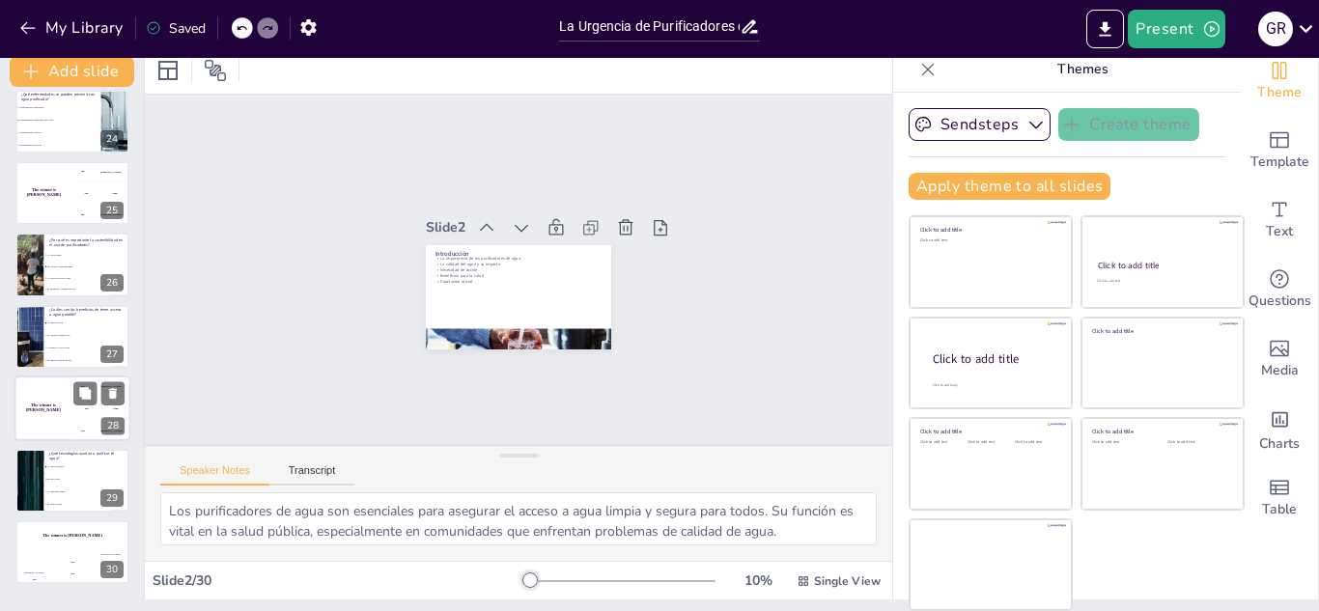
checkbox input "true"
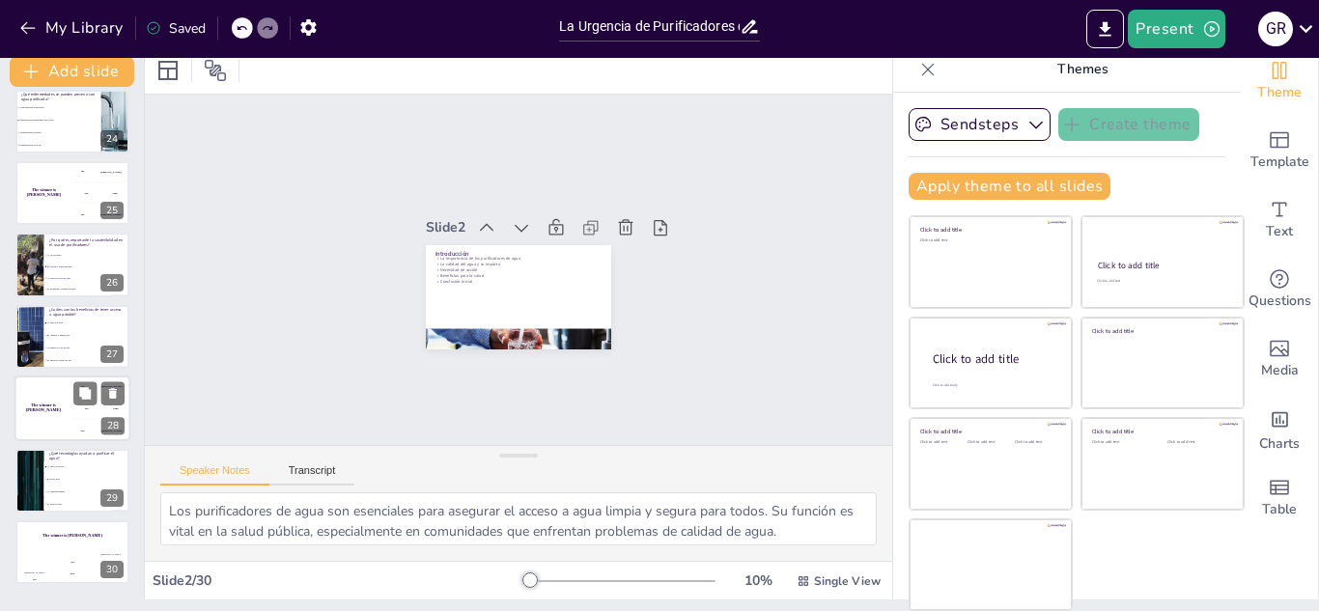
checkbox input "true"
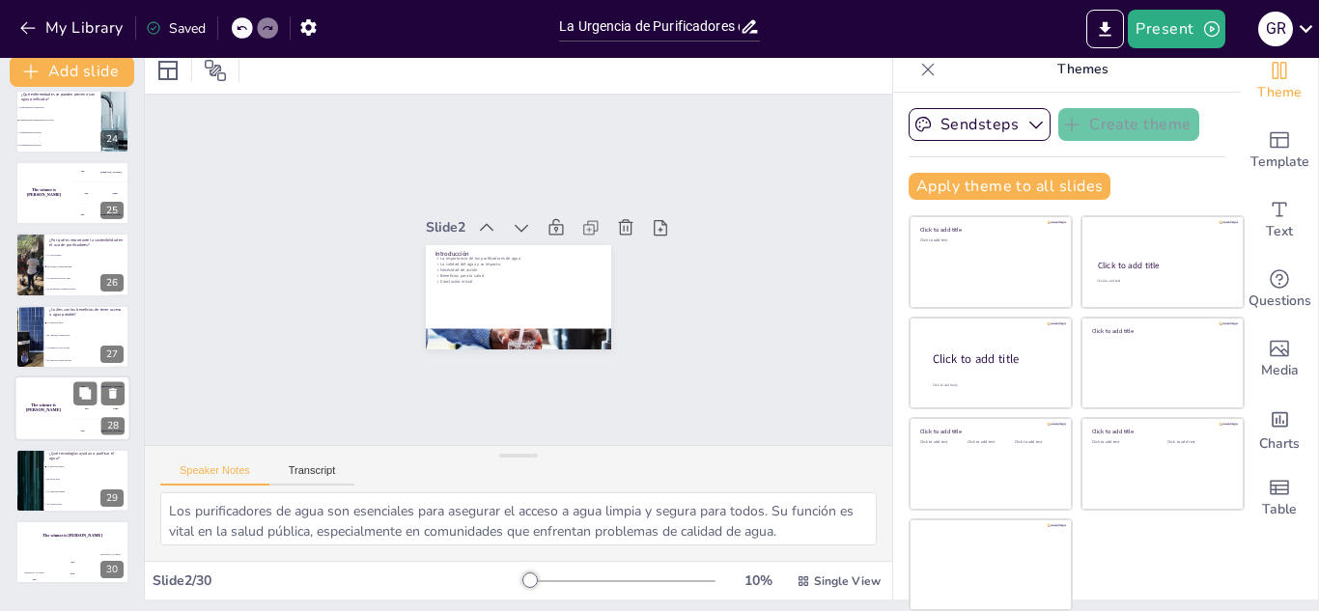
checkbox input "true"
click at [65, 528] on div "The winner is [PERSON_NAME]" at bounding box center [72, 535] width 116 height 33
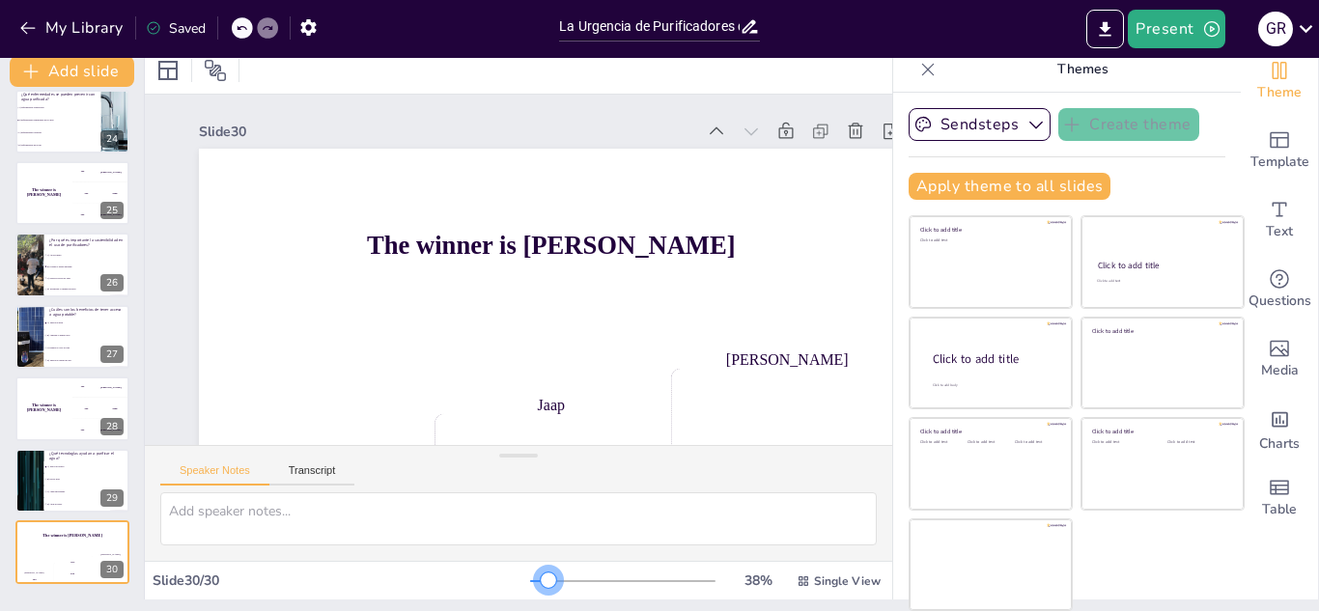
drag, startPoint x: 499, startPoint y: 587, endPoint x: 520, endPoint y: 579, distance: 22.6
click at [541, 579] on div at bounding box center [548, 579] width 15 height 15
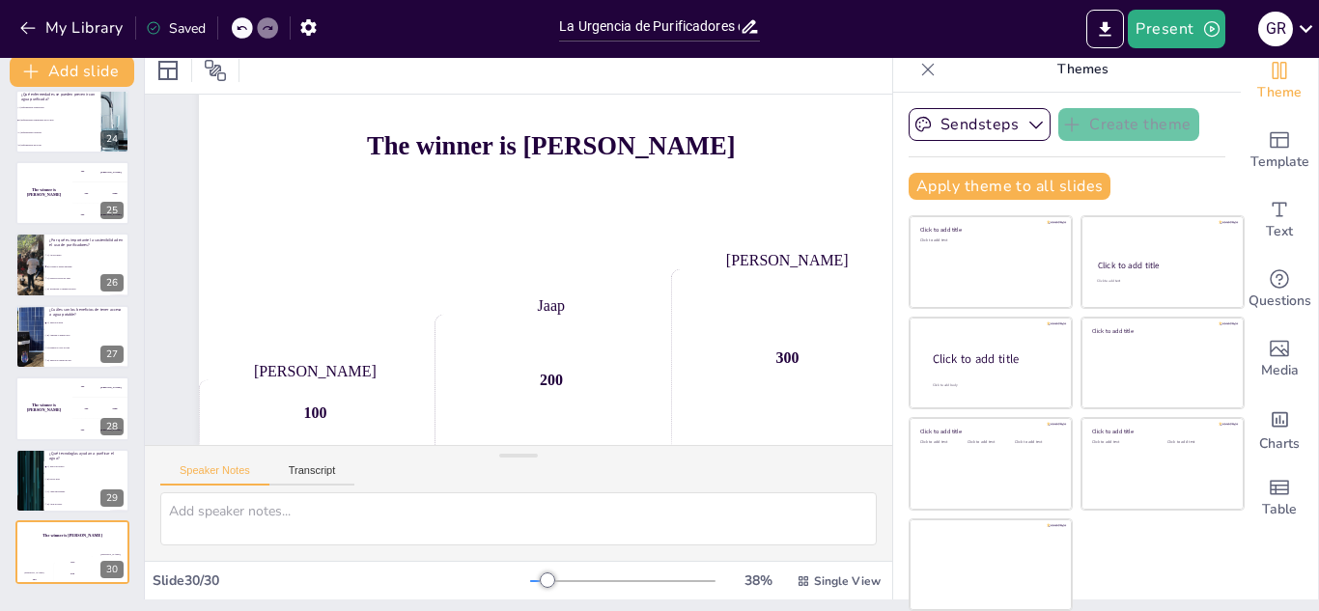
scroll to position [114, 0]
click at [87, 401] on button at bounding box center [84, 393] width 23 height 23
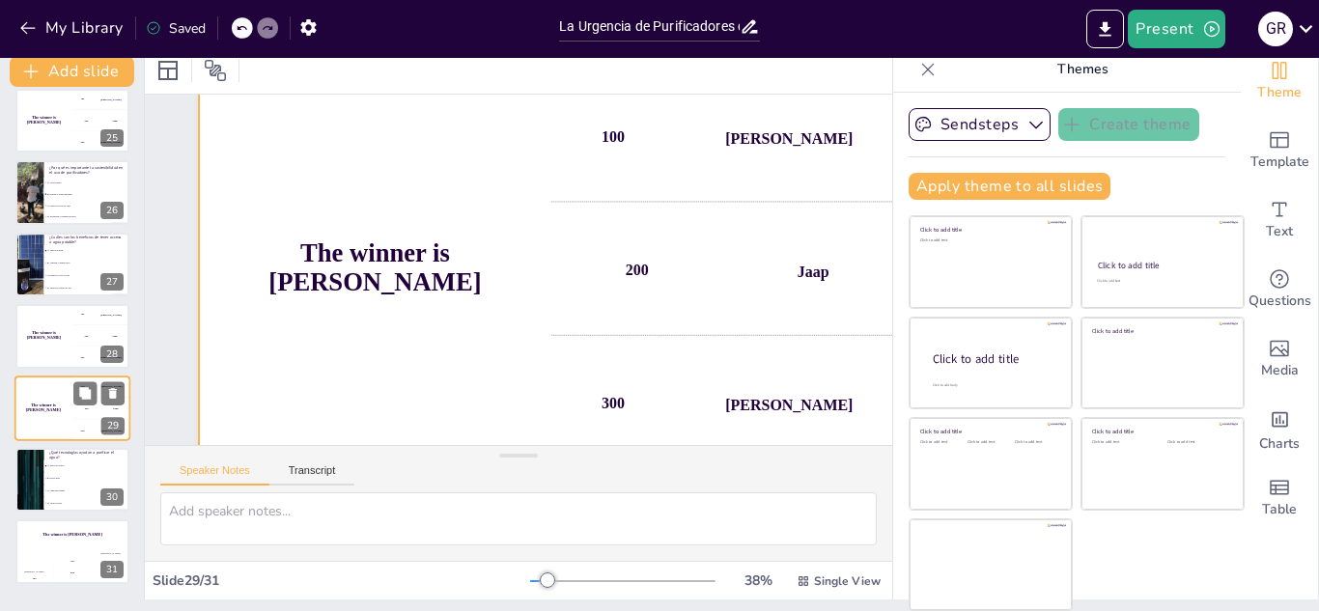
click at [62, 395] on div "The winner is [PERSON_NAME]" at bounding box center [43, 408] width 58 height 66
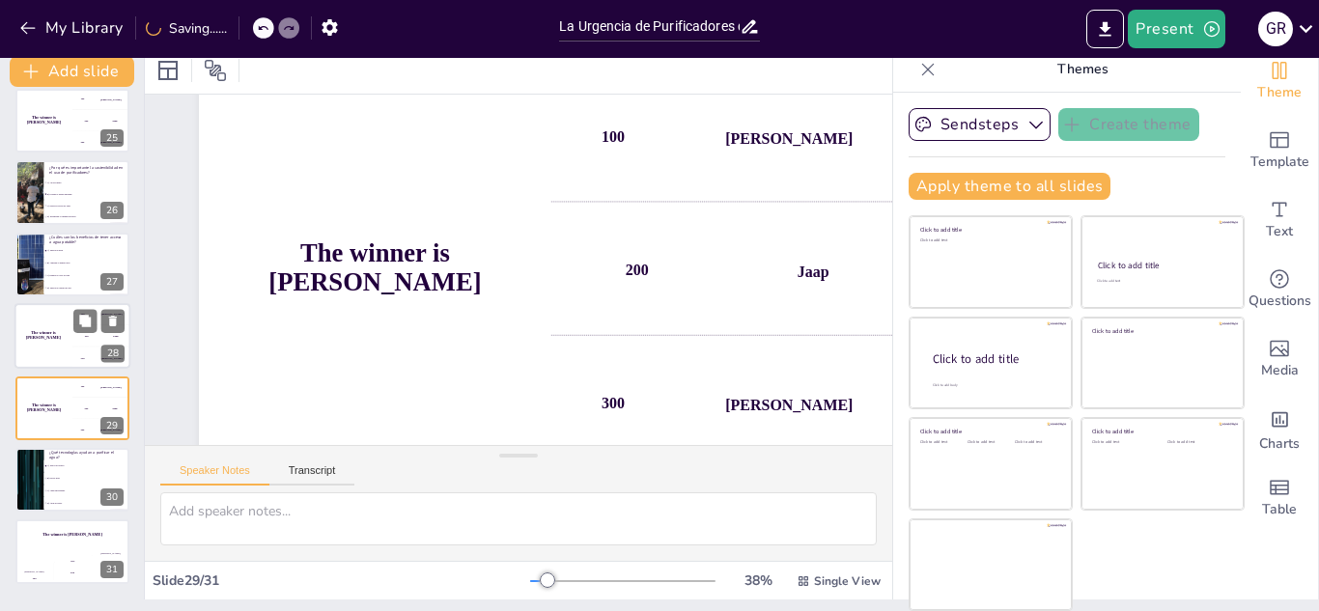
click at [75, 355] on div "300 [PERSON_NAME]" at bounding box center [101, 357] width 58 height 21
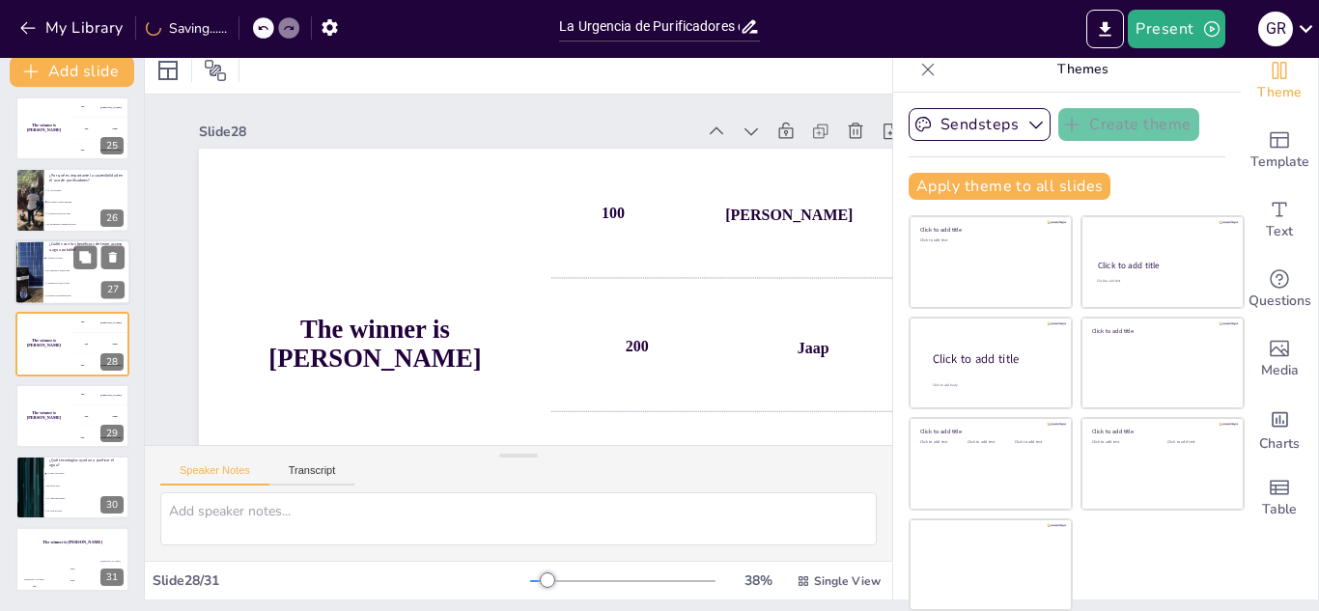
click at [69, 288] on li "C) Reduce el costo de vida" at bounding box center [86, 283] width 87 height 13
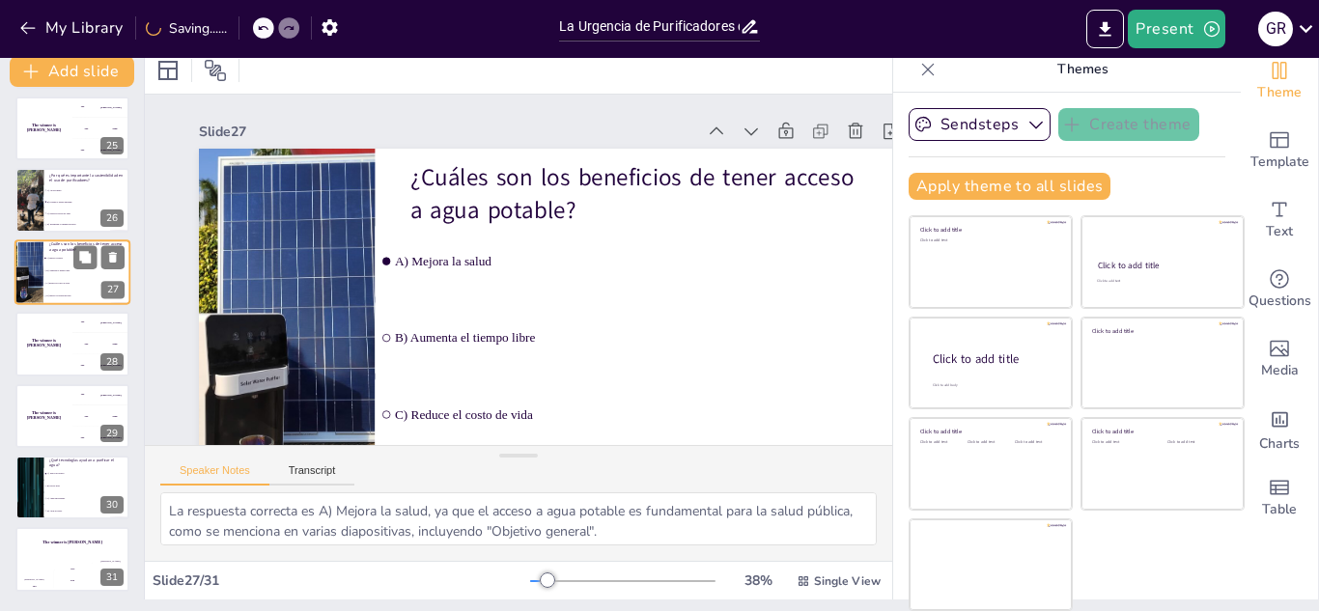
scroll to position [1657, 0]
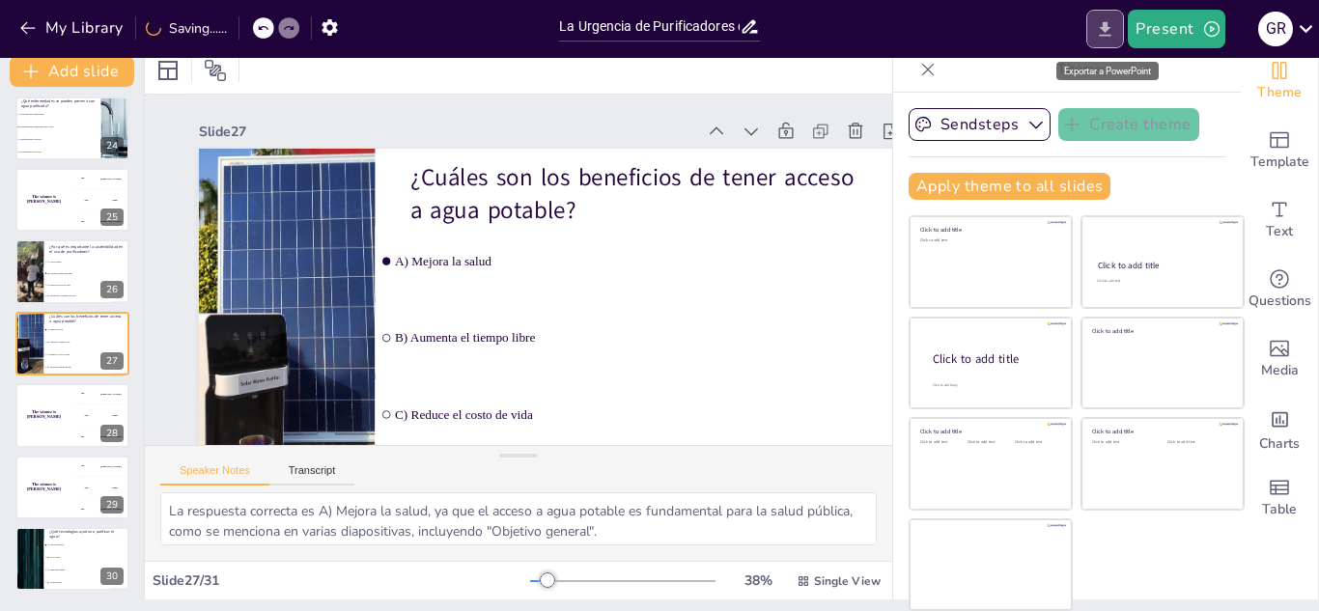
click at [1107, 35] on icon "Export to PowerPoint" at bounding box center [1105, 28] width 12 height 14
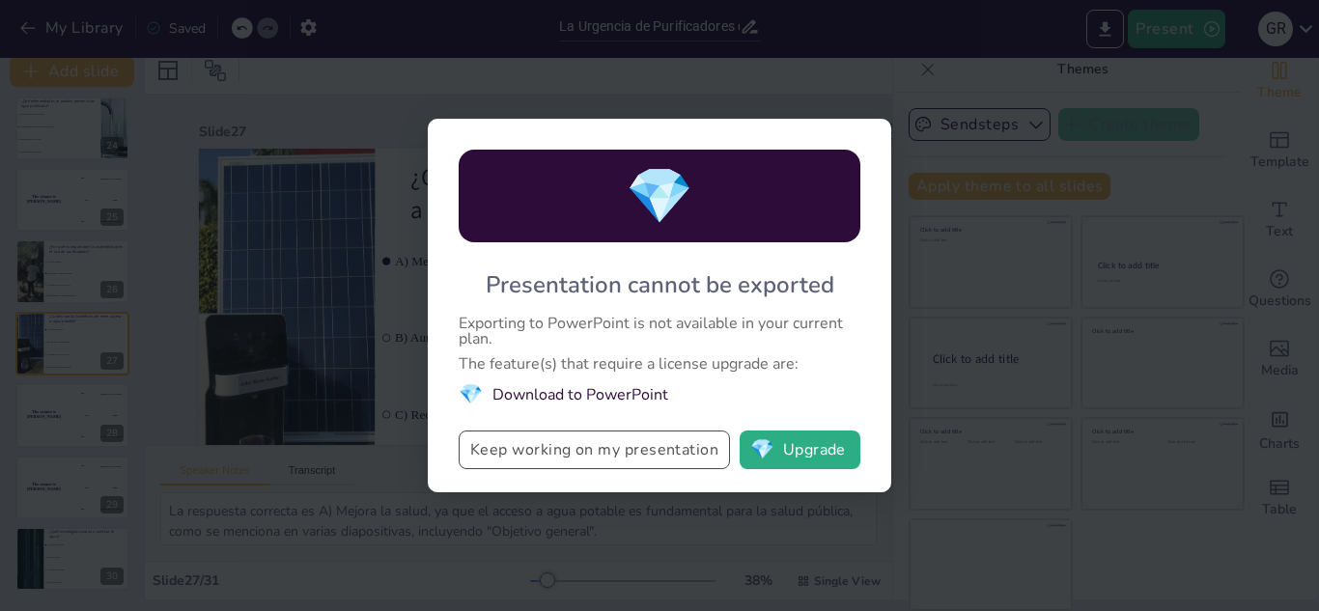
click at [662, 466] on button "Keep working on my presentation" at bounding box center [593, 449] width 271 height 39
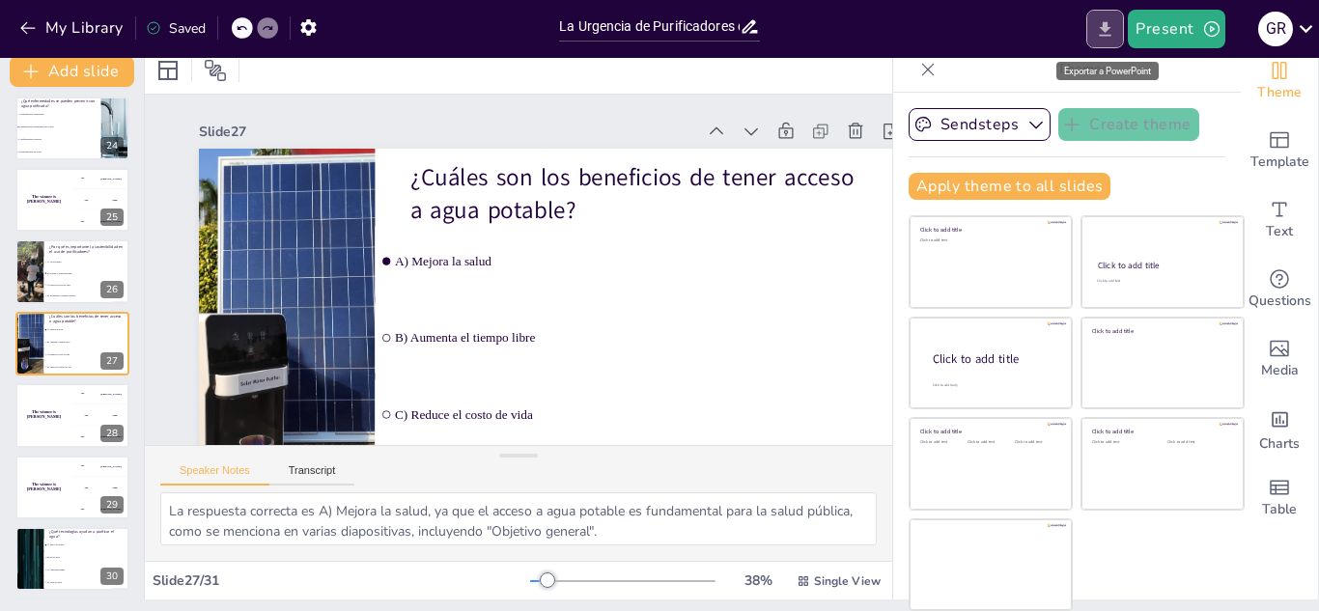
click at [1112, 33] on icon "Export to PowerPoint" at bounding box center [1105, 29] width 20 height 20
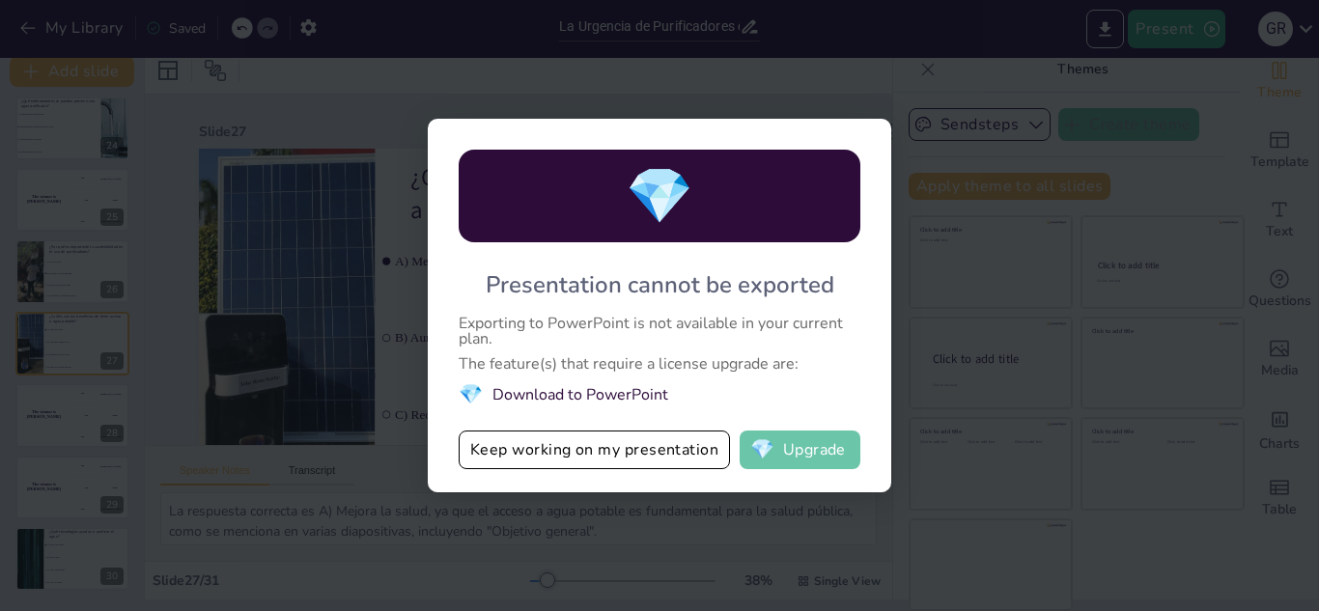
click at [832, 456] on button "💎 Upgrade" at bounding box center [799, 449] width 121 height 39
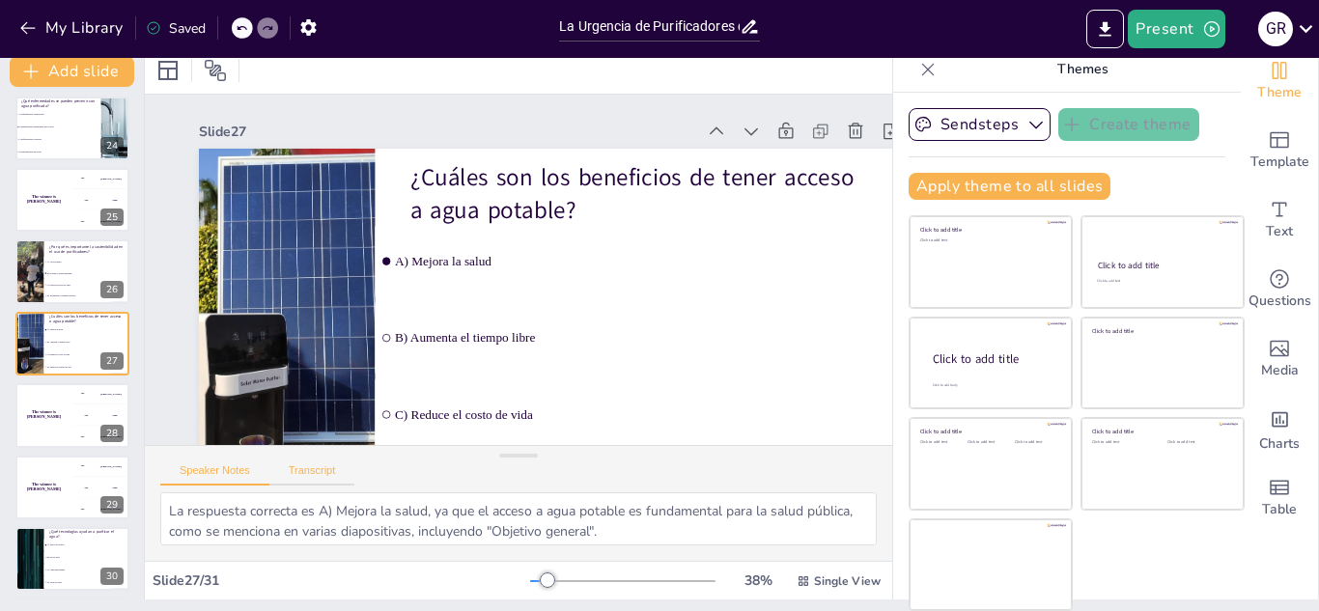
click at [304, 472] on button "Transcript" at bounding box center [312, 474] width 86 height 21
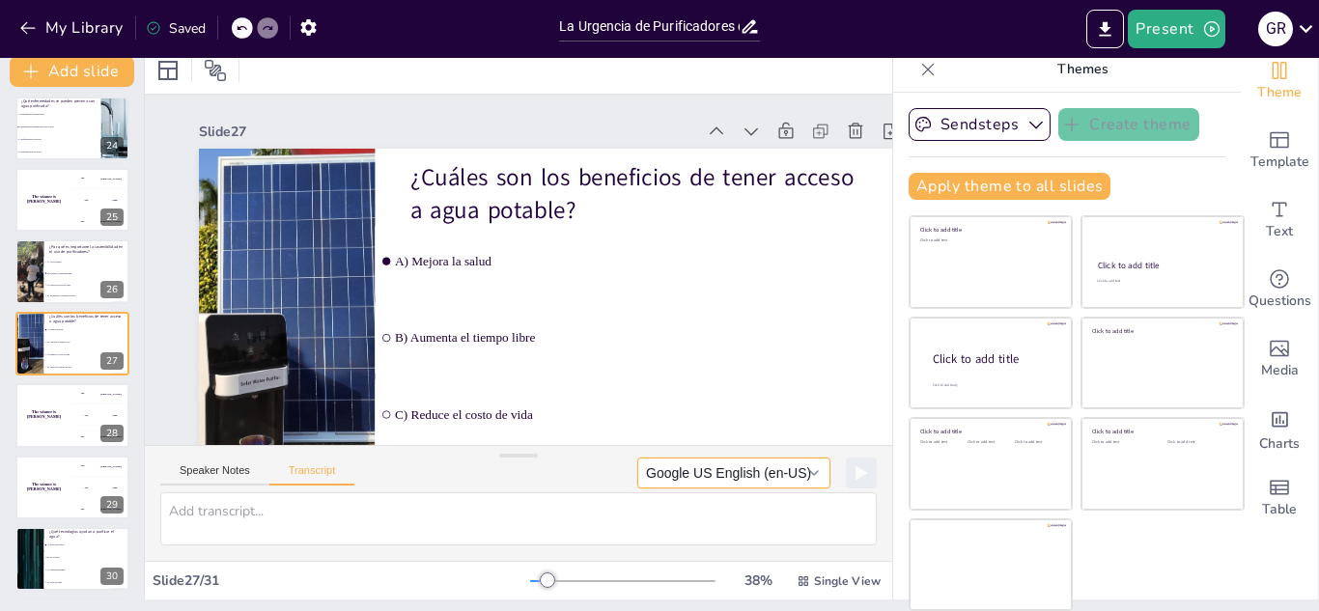
click at [780, 479] on button "Google US English (en-US)" at bounding box center [733, 473] width 193 height 31
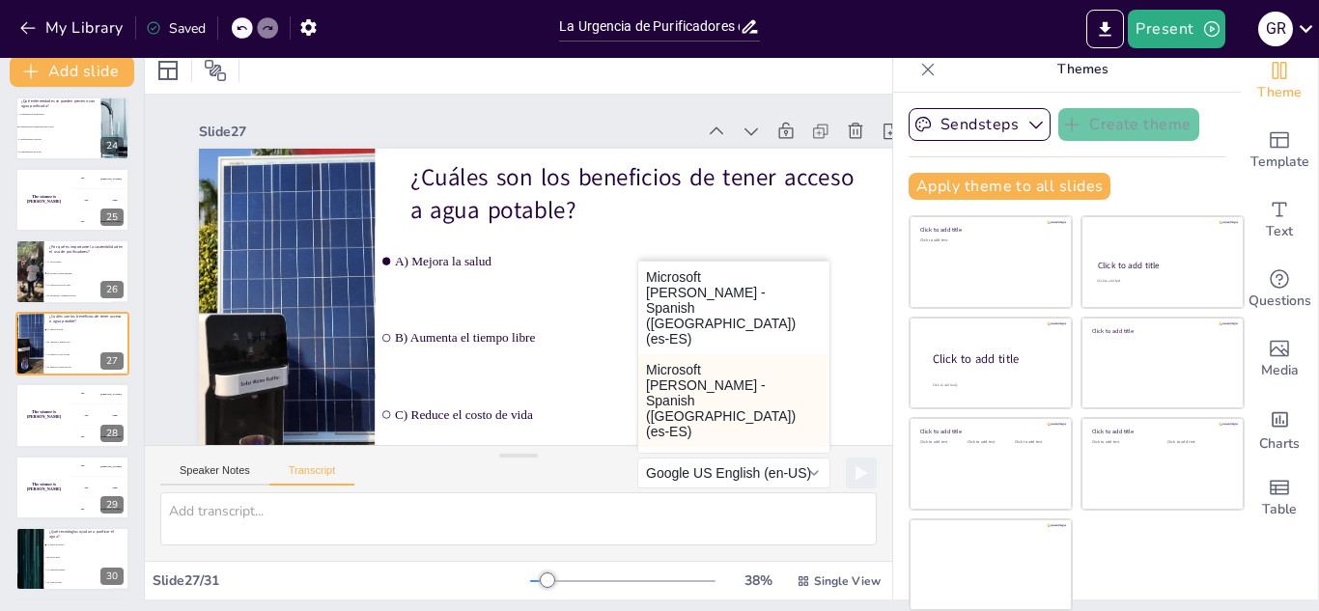
click at [686, 369] on button "Microsoft [PERSON_NAME] - Spanish ([GEOGRAPHIC_DATA]) (es-ES)" at bounding box center [733, 400] width 191 height 93
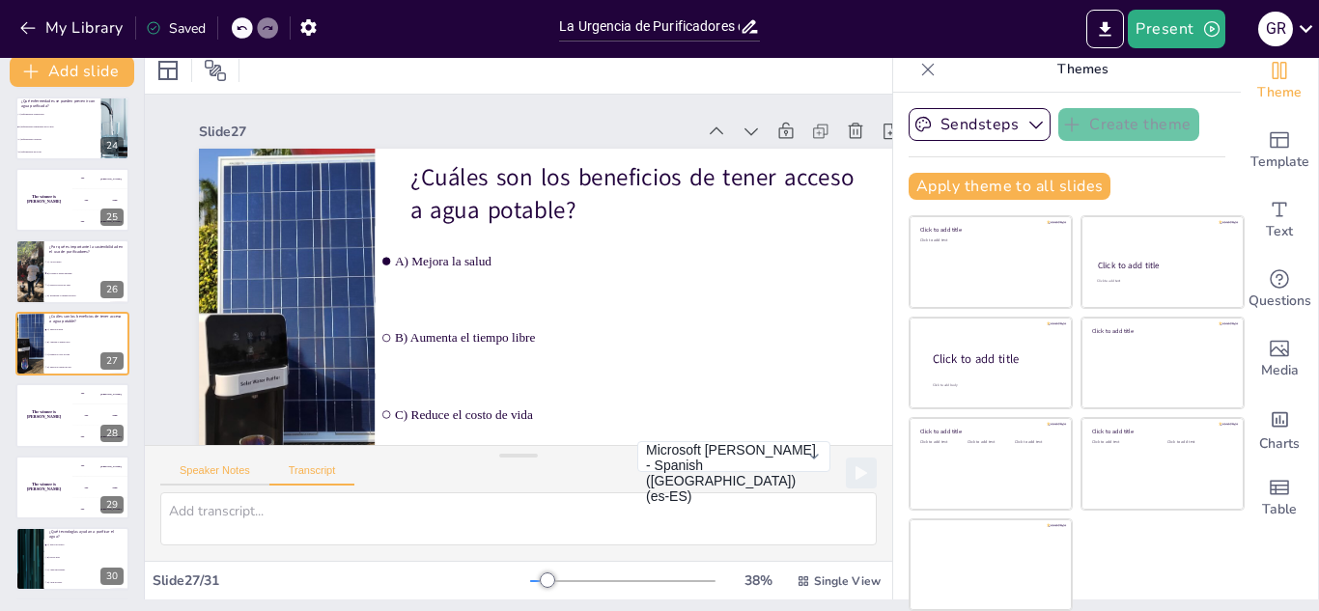
click at [201, 477] on button "Speaker Notes" at bounding box center [214, 474] width 109 height 21
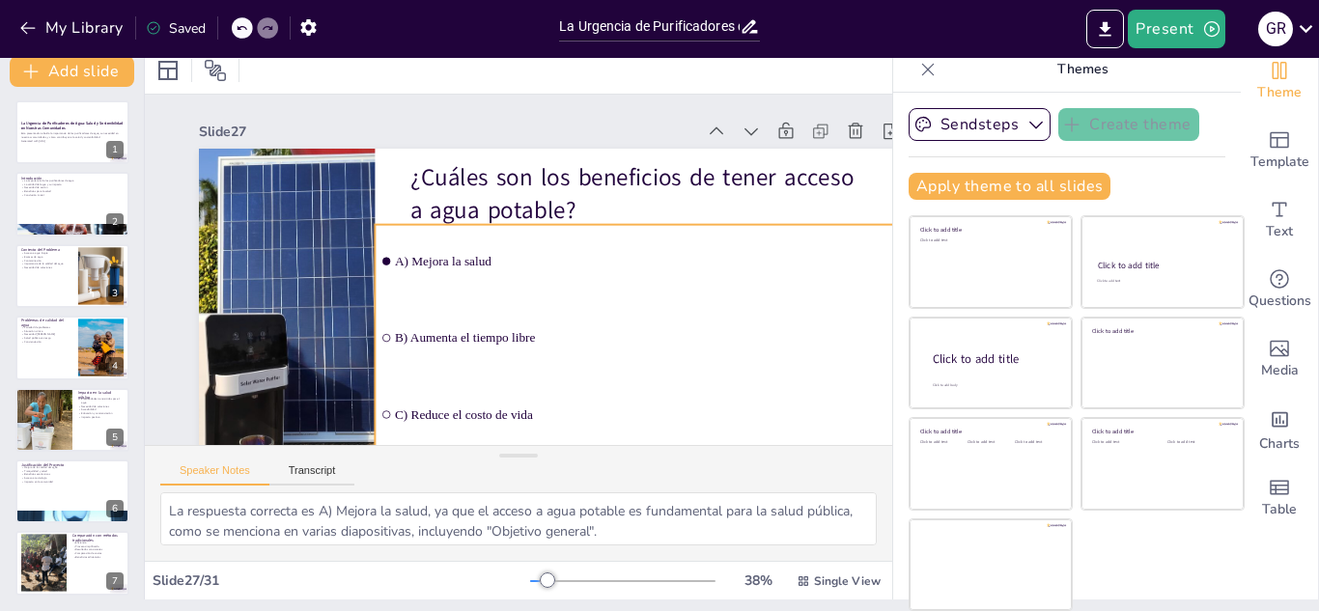
scroll to position [0, 0]
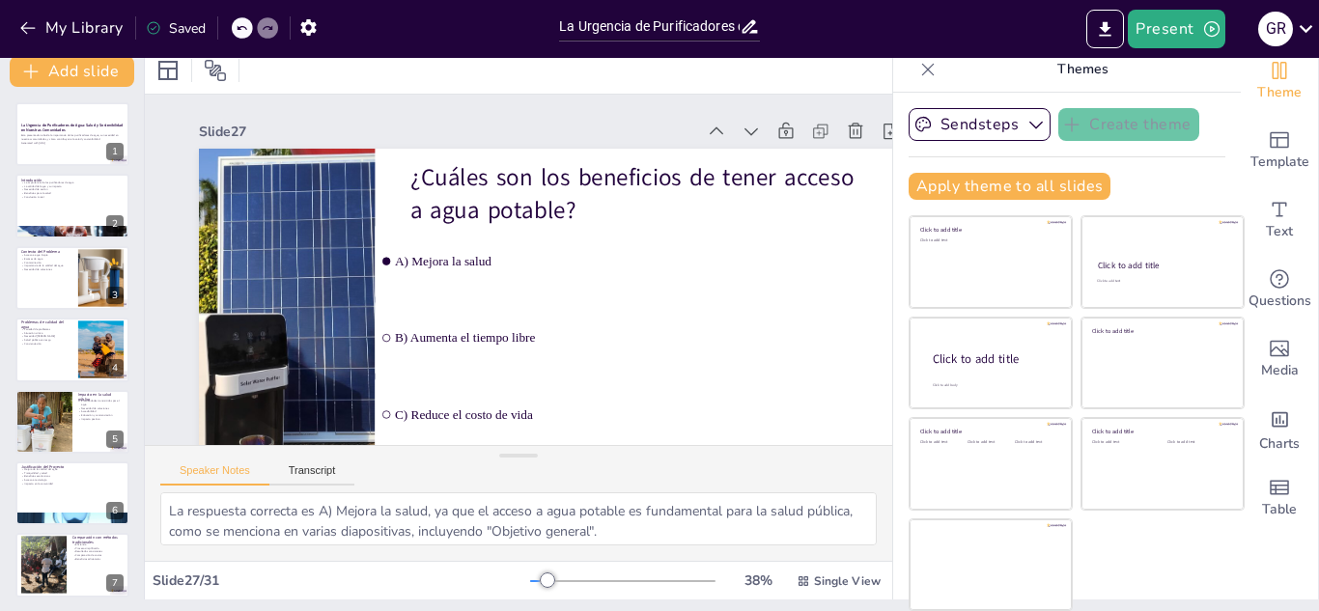
click at [570, 586] on div at bounding box center [622, 580] width 185 height 15
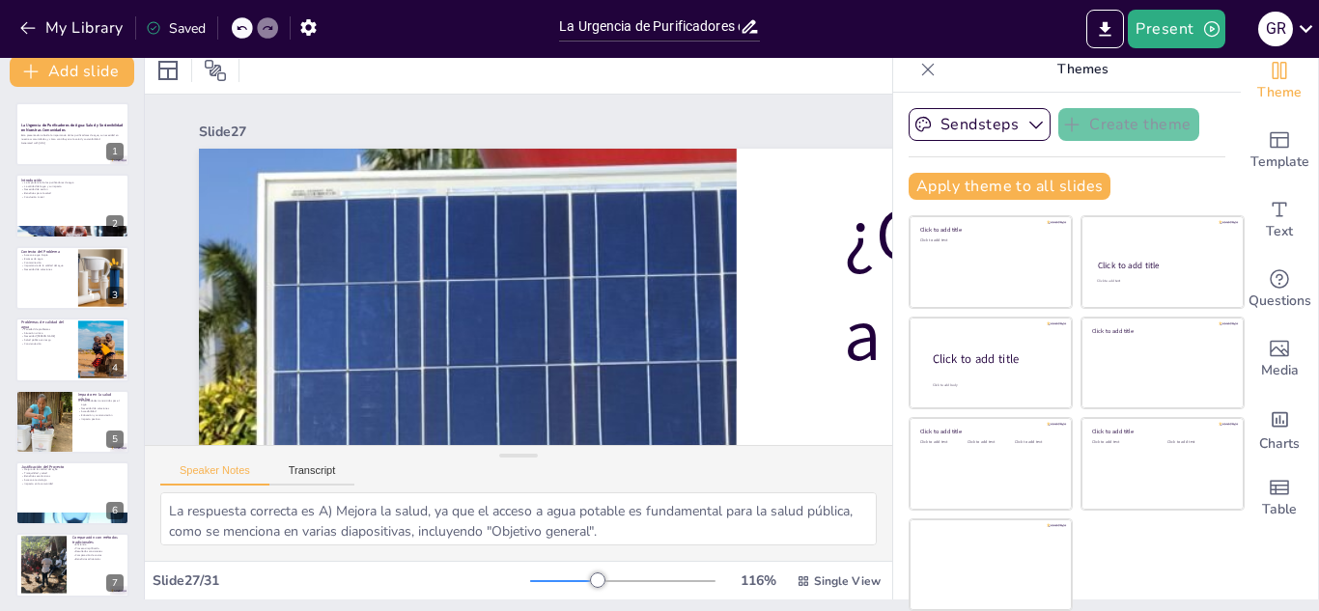
click at [551, 582] on div at bounding box center [622, 580] width 185 height 15
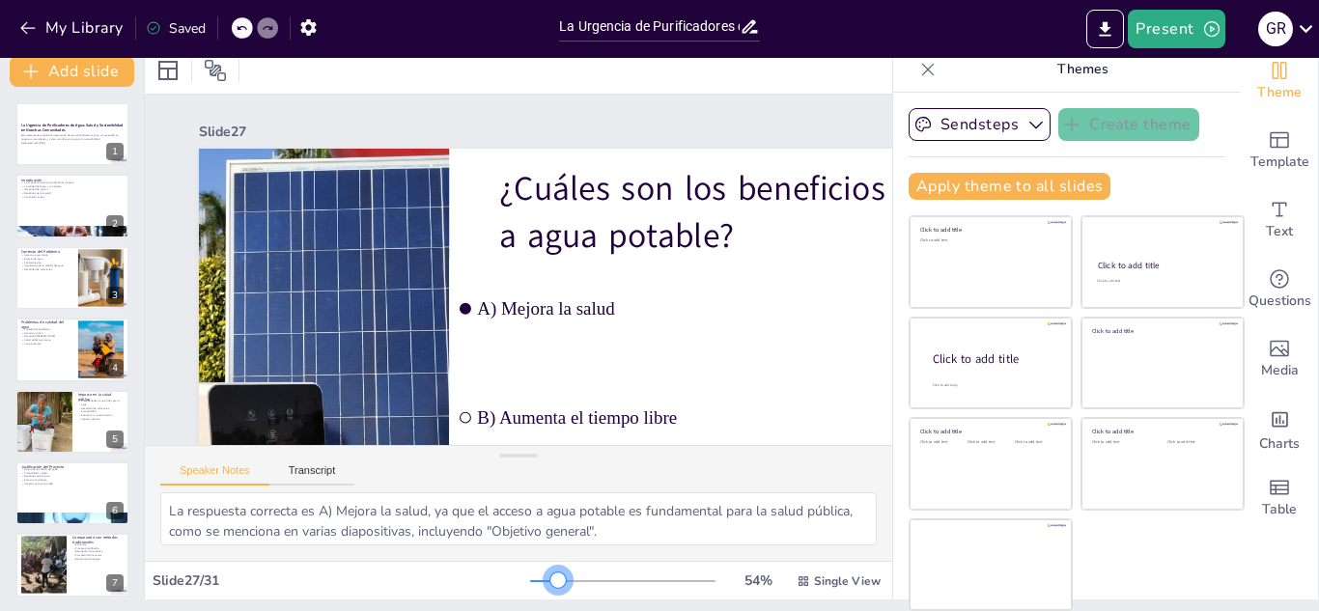
click at [531, 581] on div at bounding box center [544, 581] width 28 height 2
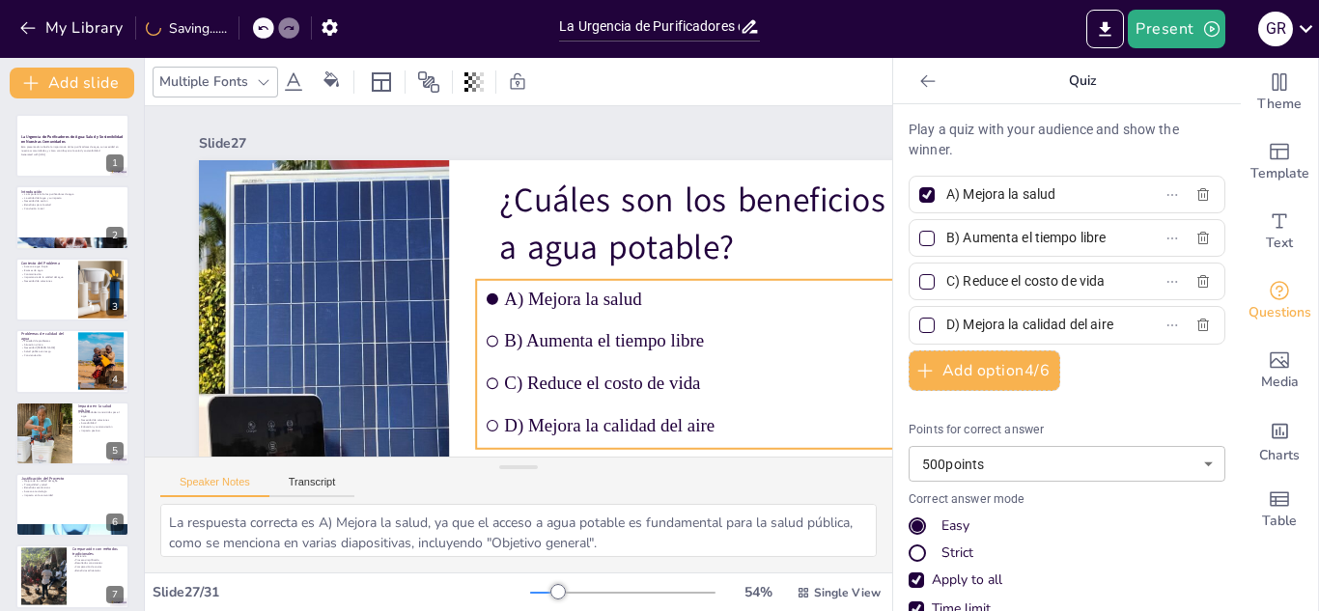
drag, startPoint x: 588, startPoint y: 328, endPoint x: 620, endPoint y: 327, distance: 31.9
click at [620, 327] on ul "A) Mejora la salud B) Aumenta el tiempo libre C) Reduce el costo de vida D) Mej…" at bounding box center [550, 502] width 397 height 517
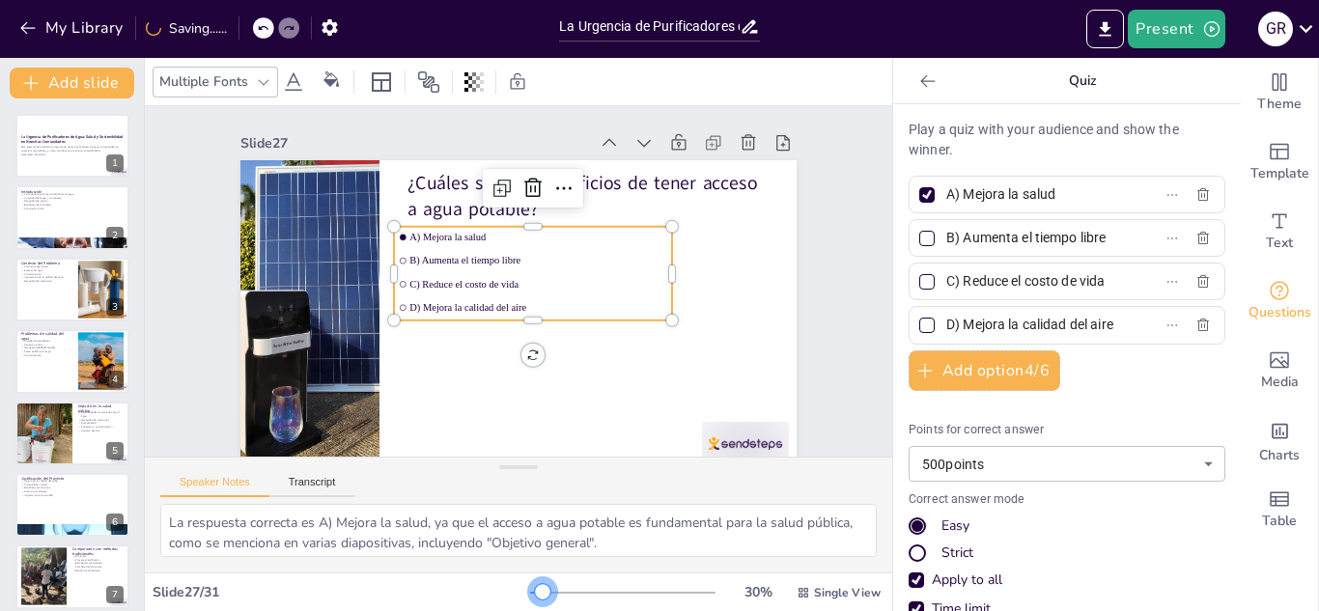
drag, startPoint x: 544, startPoint y: 585, endPoint x: 530, endPoint y: 589, distance: 15.0
click at [535, 589] on div at bounding box center [542, 591] width 15 height 15
click at [1115, 19] on icon "Export to PowerPoint" at bounding box center [1105, 29] width 20 height 20
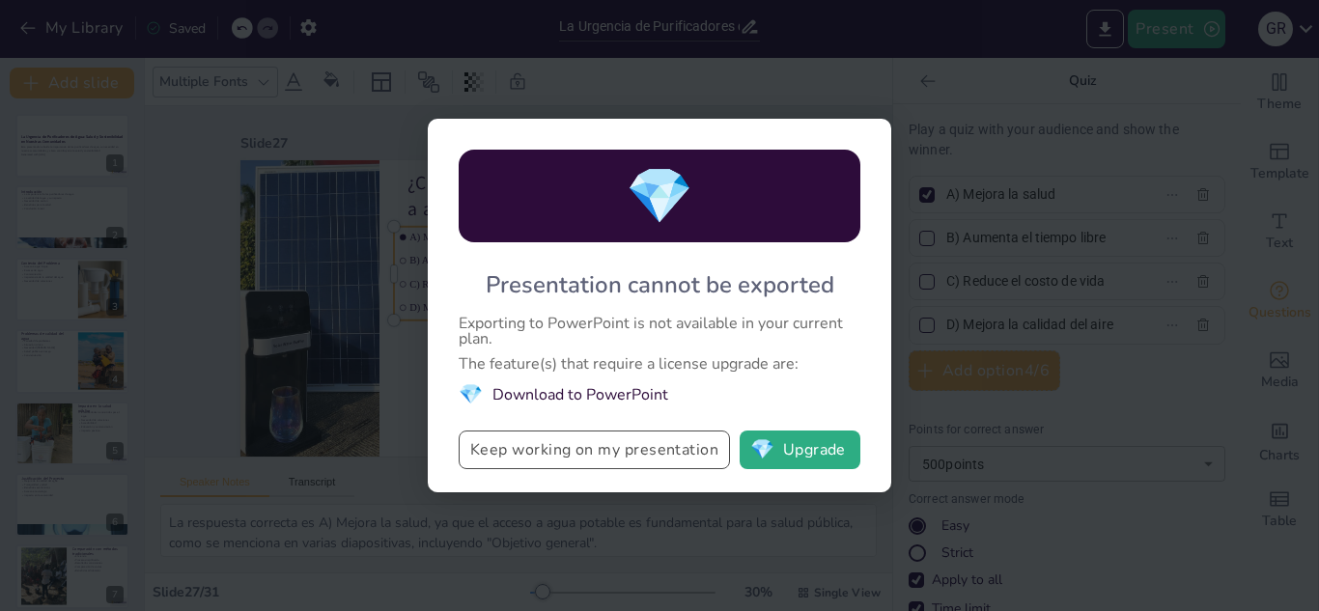
click at [607, 461] on button "Keep working on my presentation" at bounding box center [593, 449] width 271 height 39
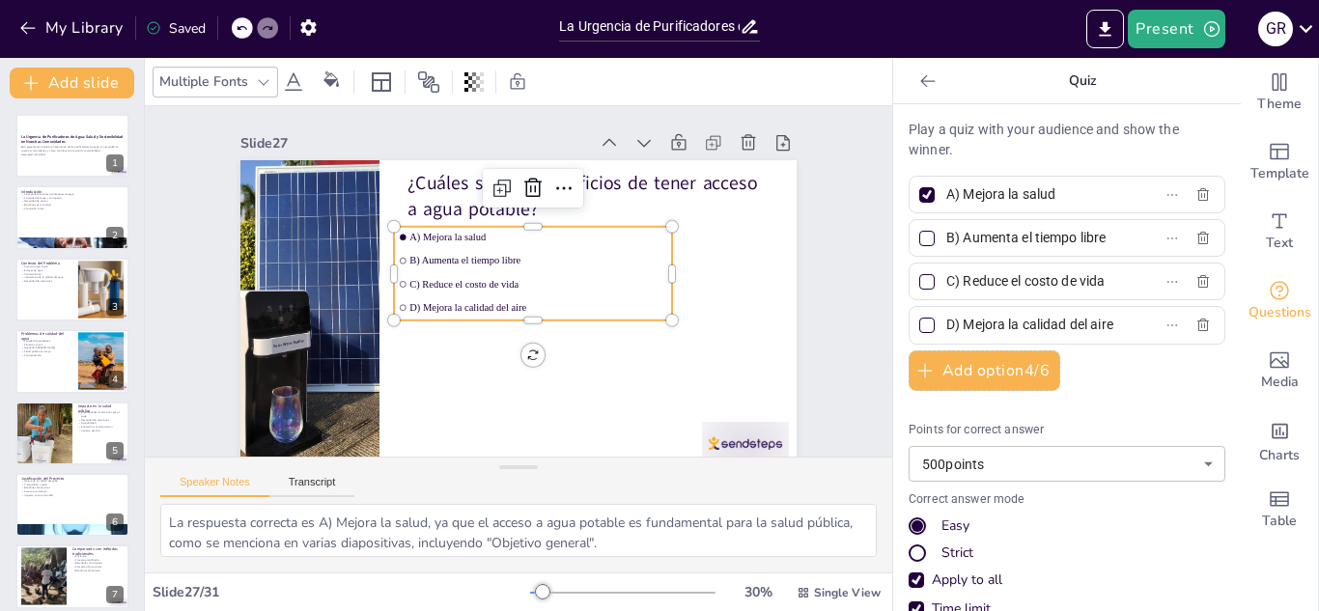
click at [786, 161] on icon at bounding box center [796, 171] width 21 height 21
